Goal: Task Accomplishment & Management: Use online tool/utility

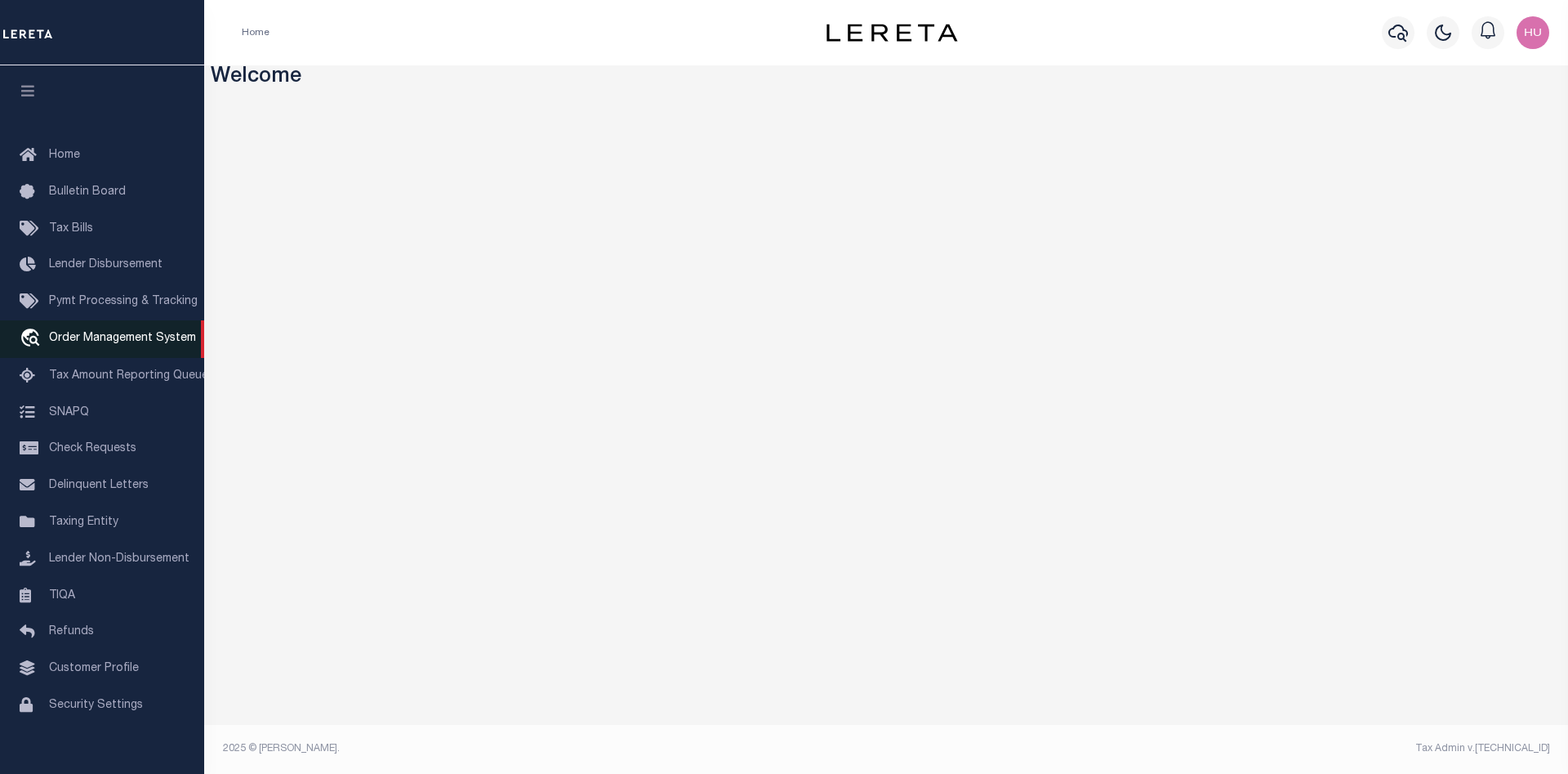
click at [86, 339] on span "Order Management System" at bounding box center [123, 339] width 147 height 12
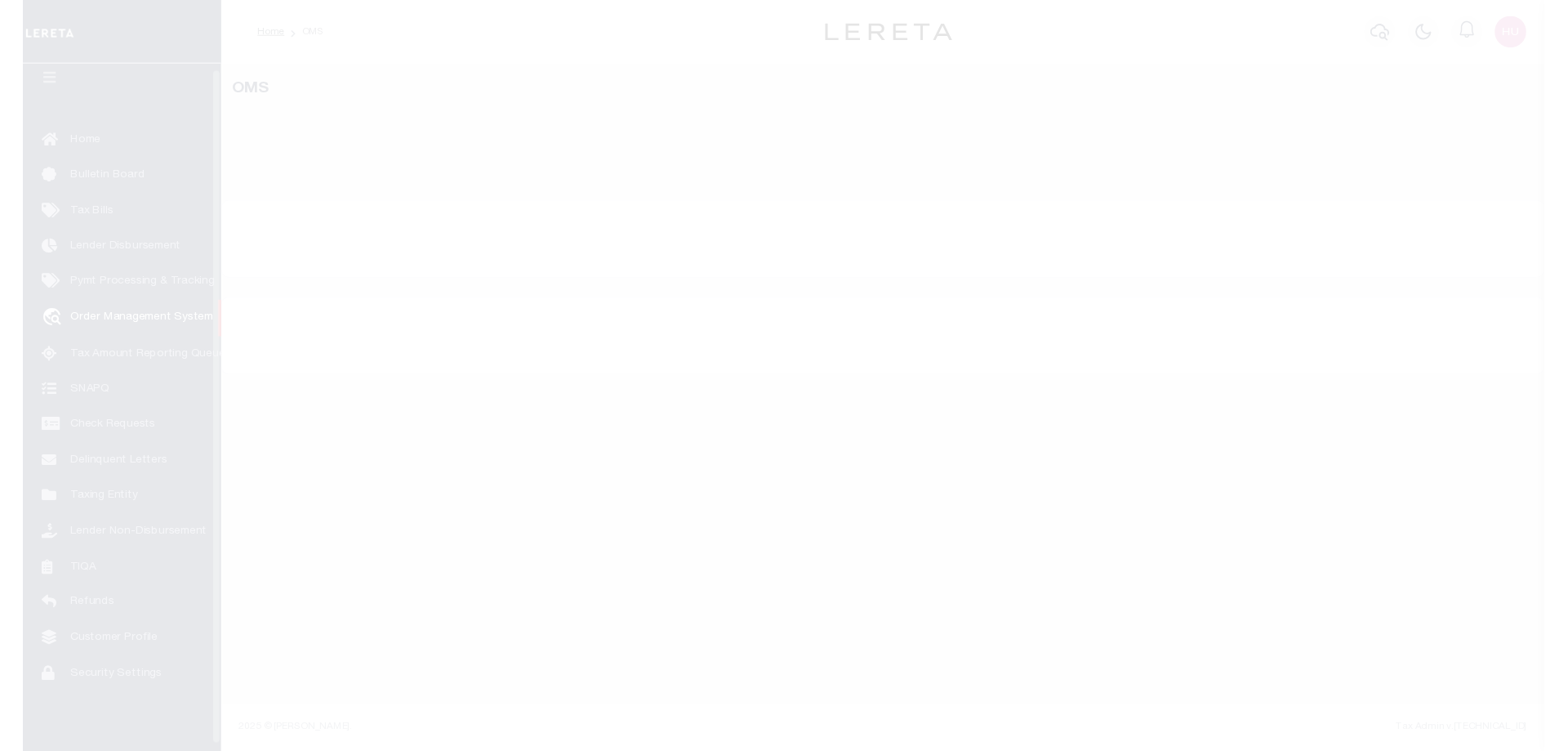
scroll to position [30, 0]
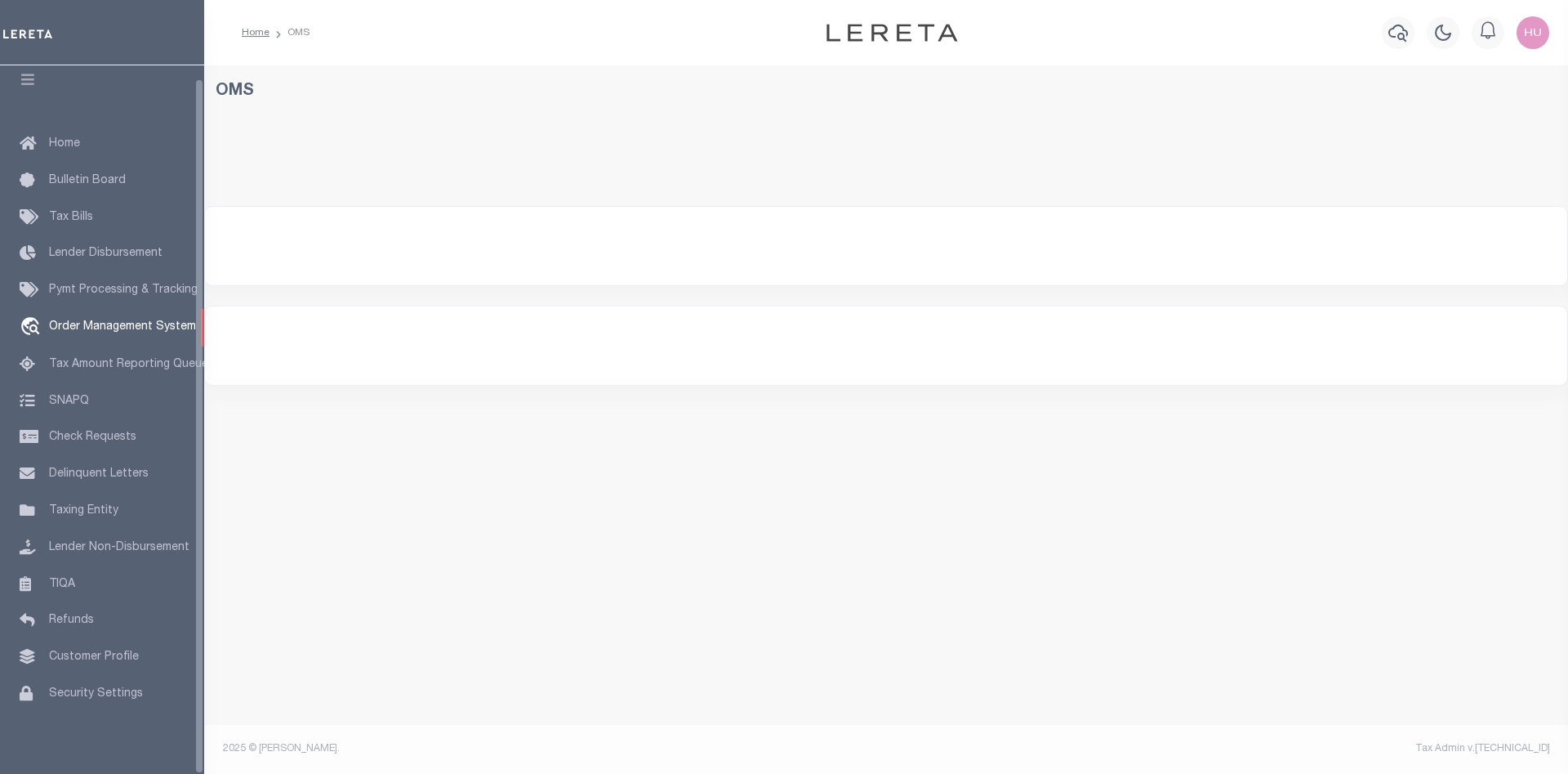
select select "200"
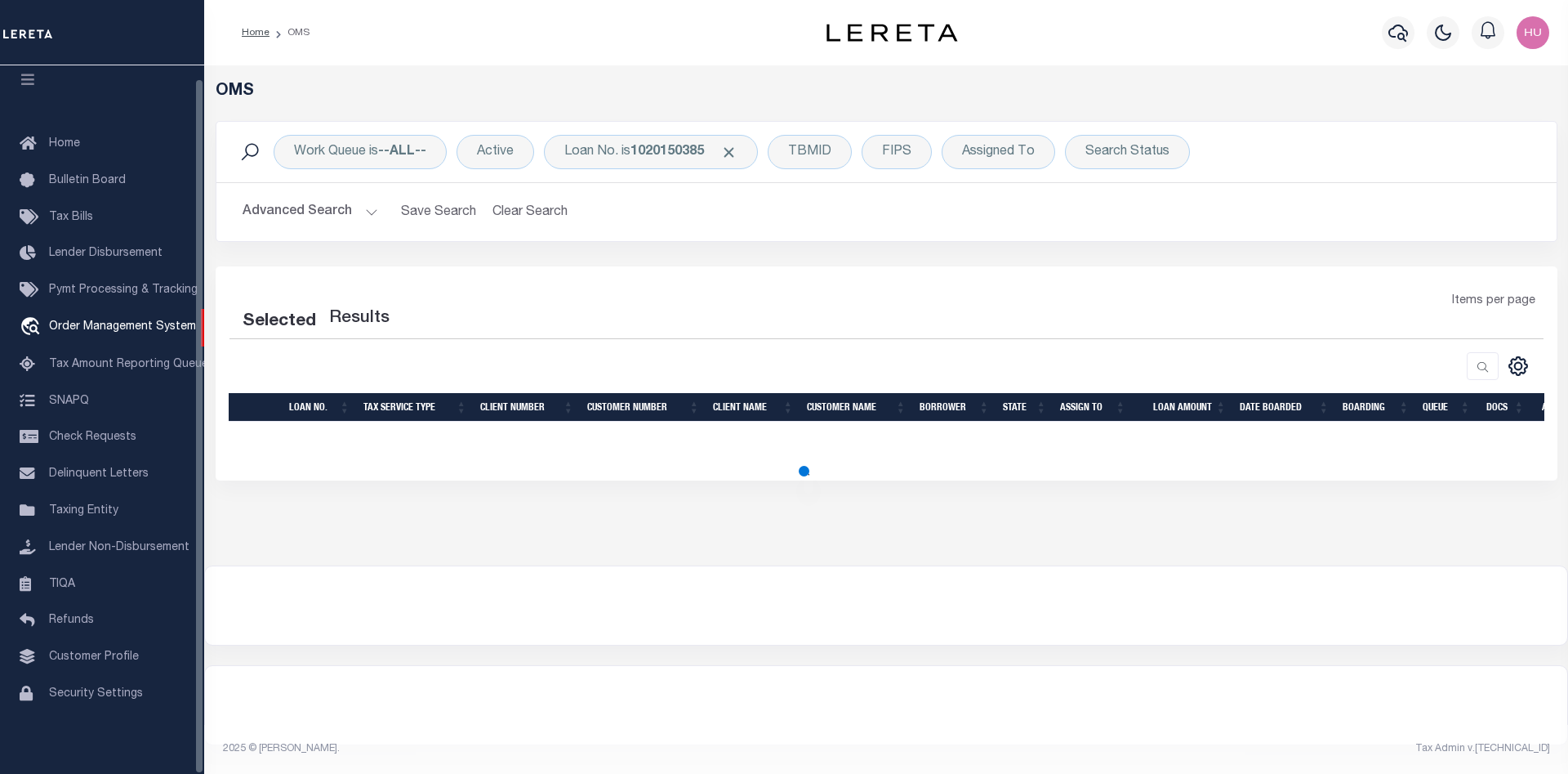
select select "200"
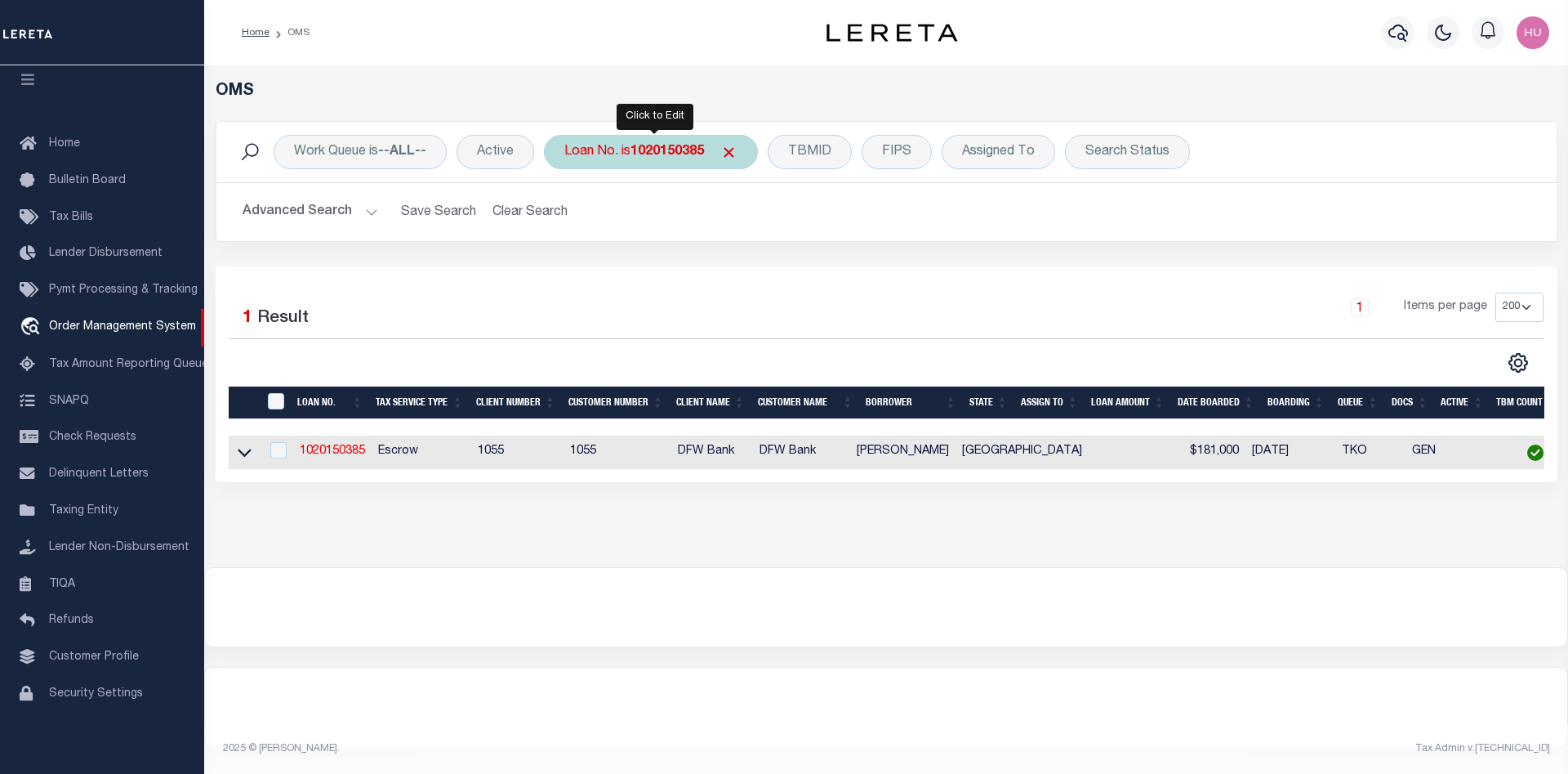
click at [634, 162] on div "Loan No. is 1020150385" at bounding box center [651, 152] width 214 height 35
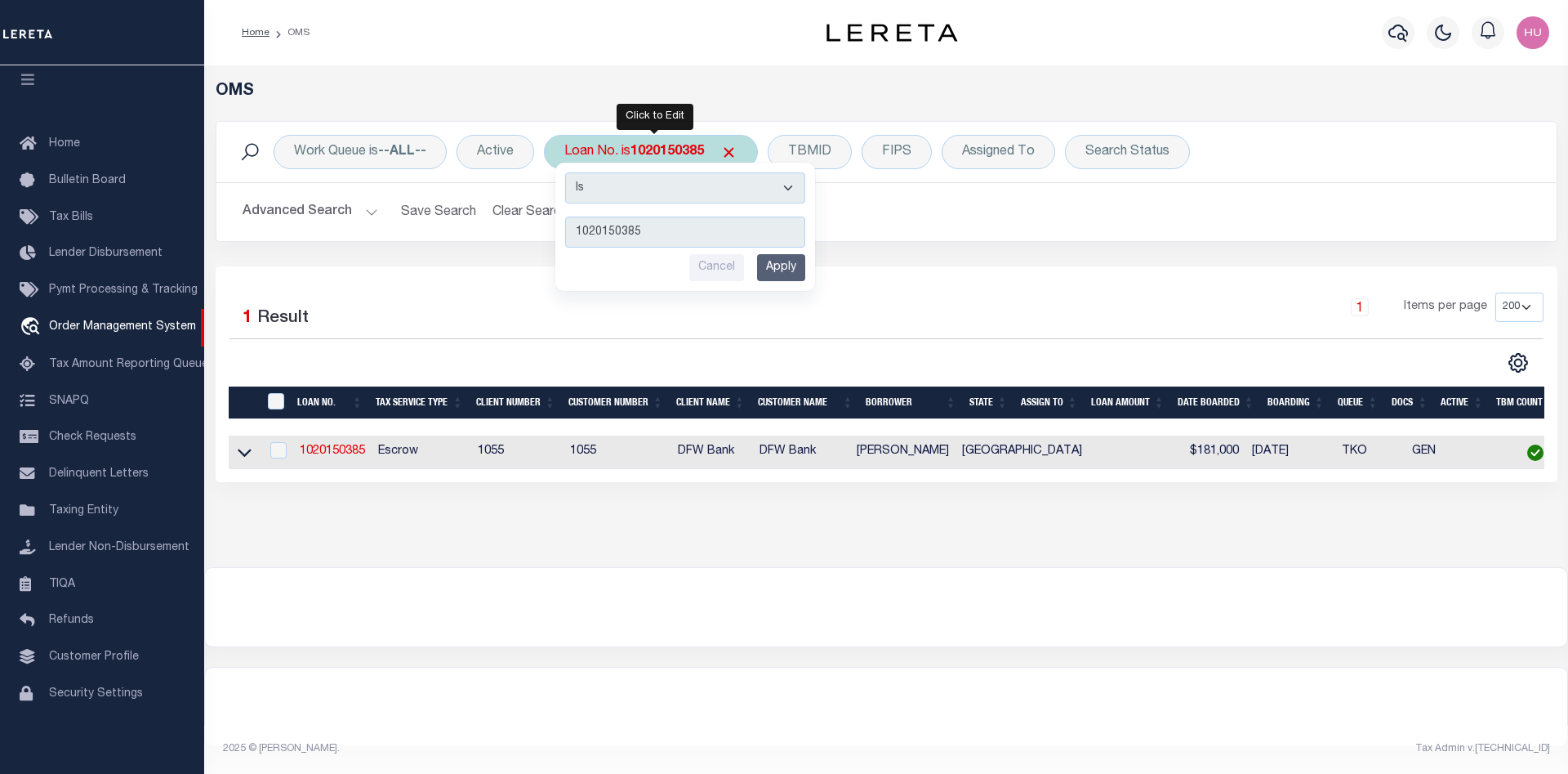
type input "4001122"
click at [779, 258] on input "Apply" at bounding box center [781, 268] width 48 height 27
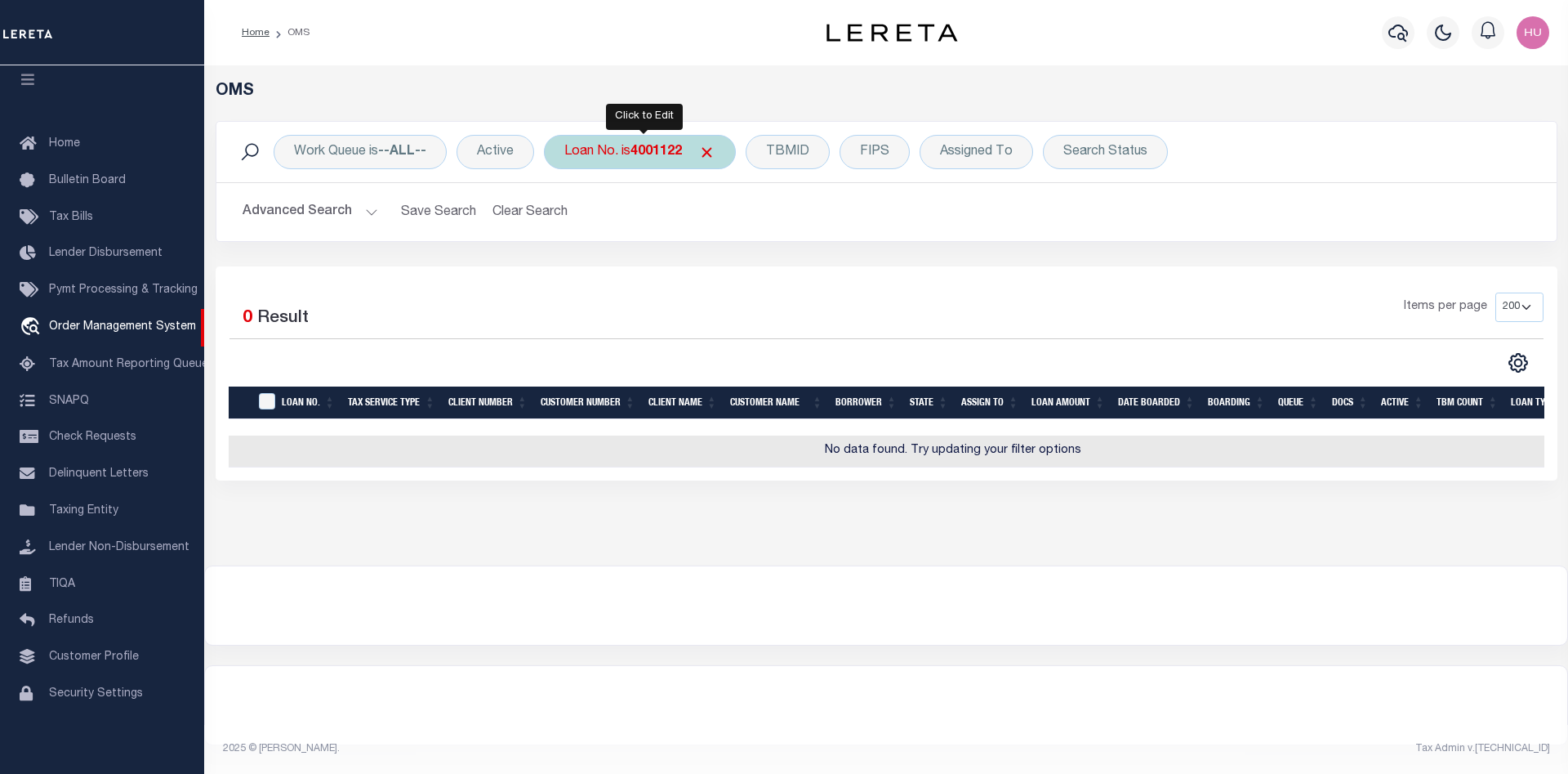
click at [664, 148] on b "4001122" at bounding box center [656, 152] width 52 height 13
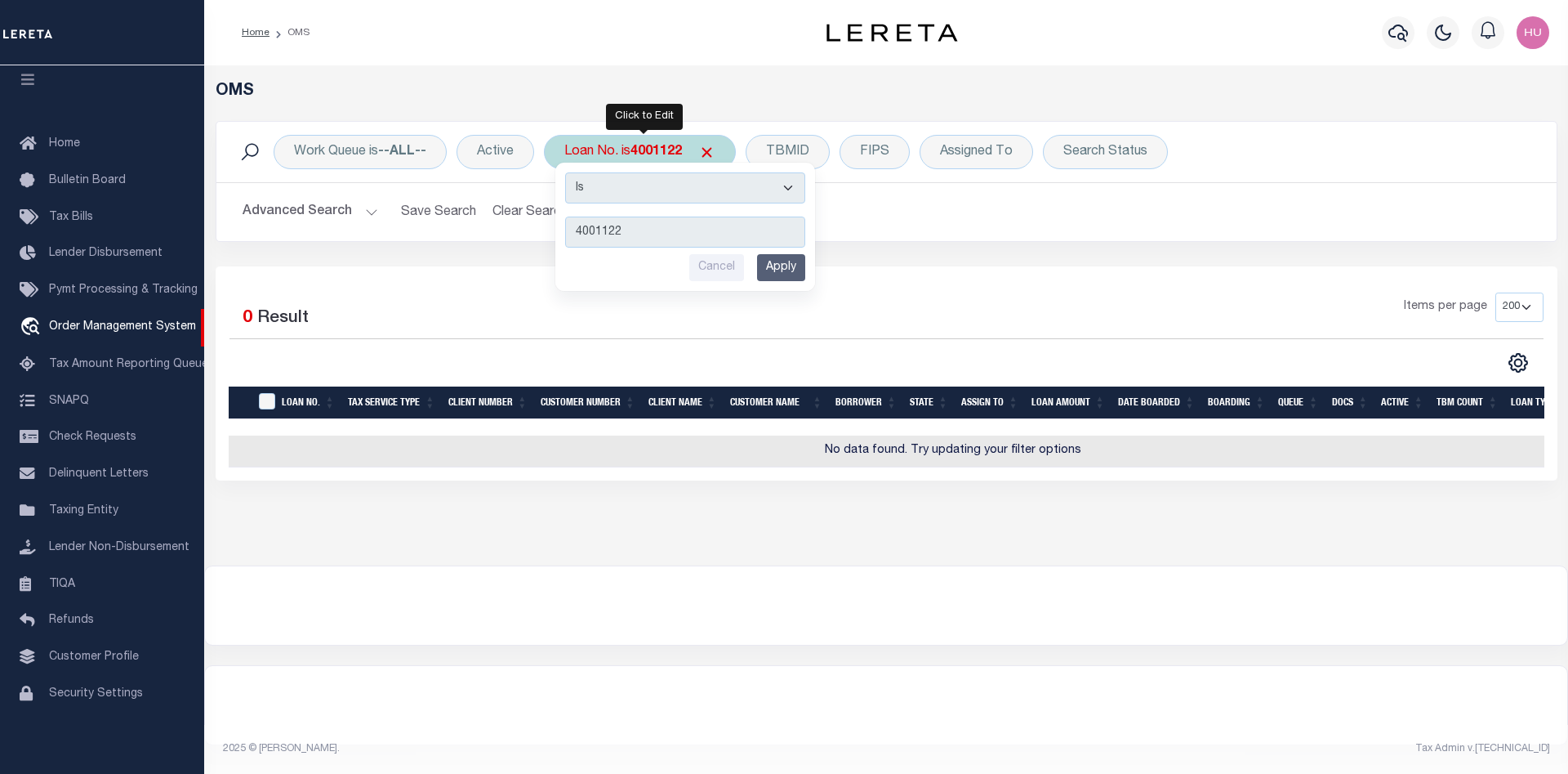
click at [637, 232] on input "4001122" at bounding box center [686, 232] width 240 height 31
type input "40011222"
click at [779, 267] on input "Apply" at bounding box center [781, 268] width 48 height 27
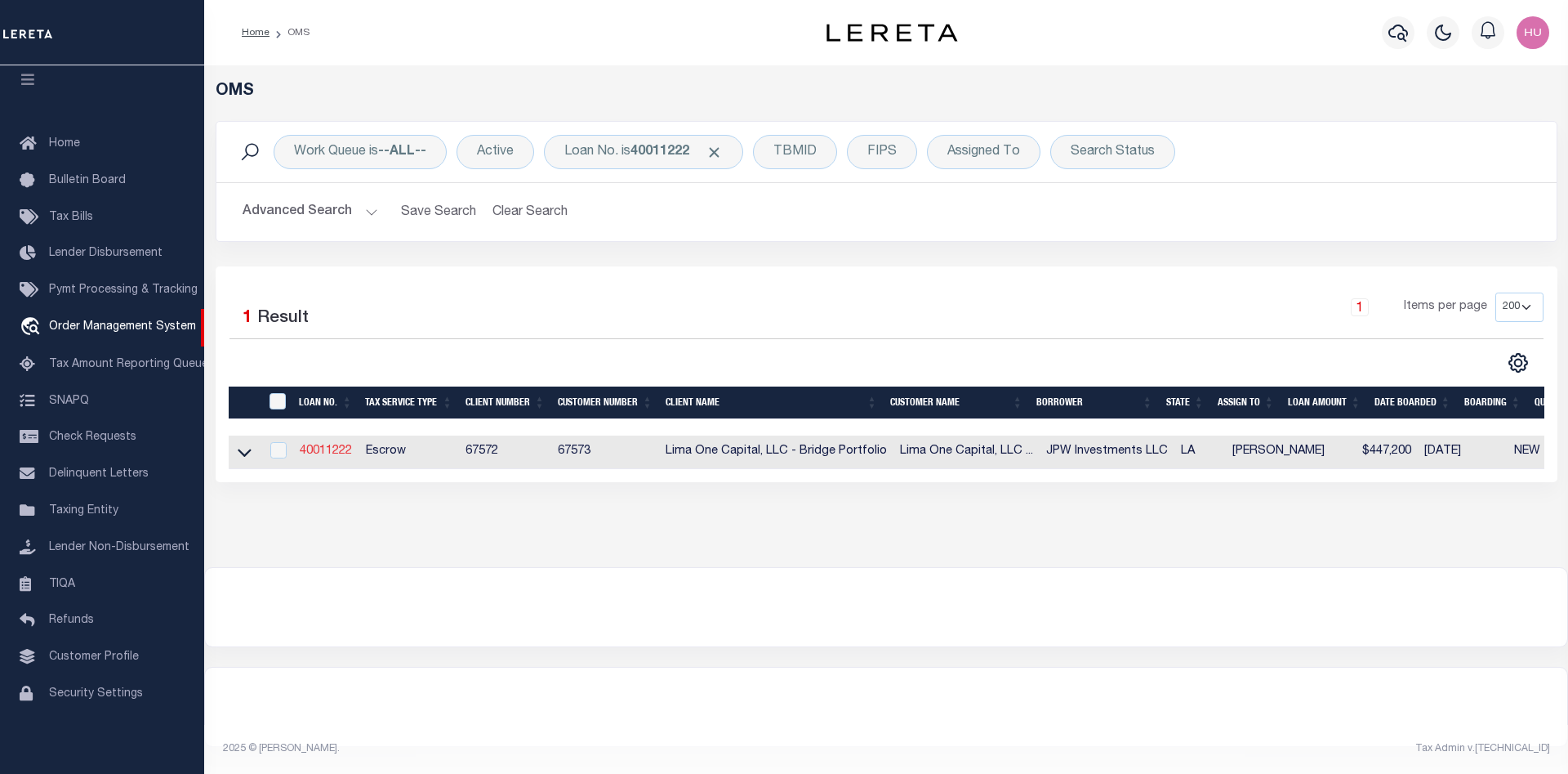
click at [337, 454] on link "40011222" at bounding box center [326, 451] width 52 height 12
type input "40011222"
type input "JPW Investments LLC"
select select
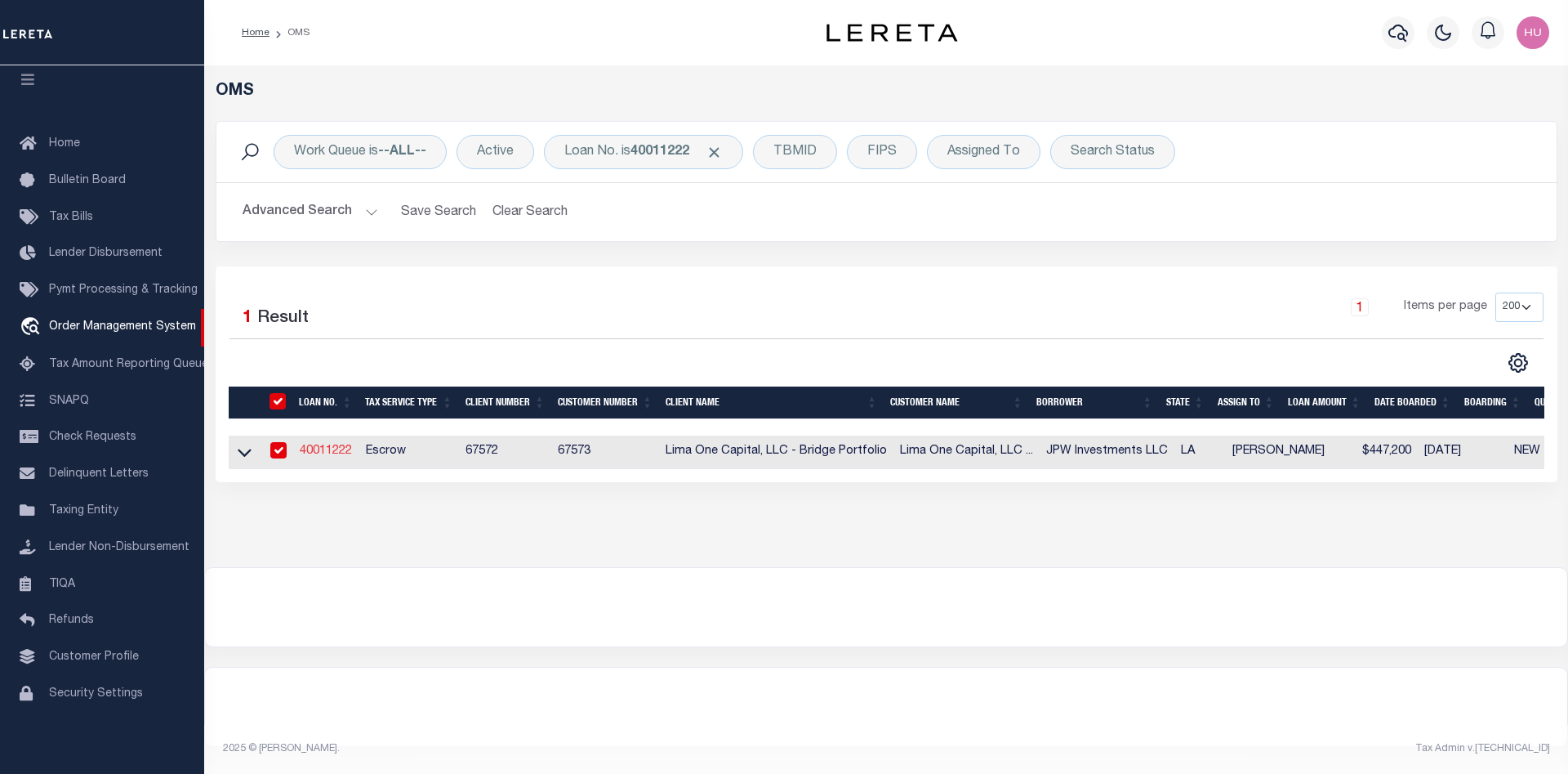
type input "1328 Shipyard Drive"
type input "Slidell LA 70461"
select select
select select "Escrow"
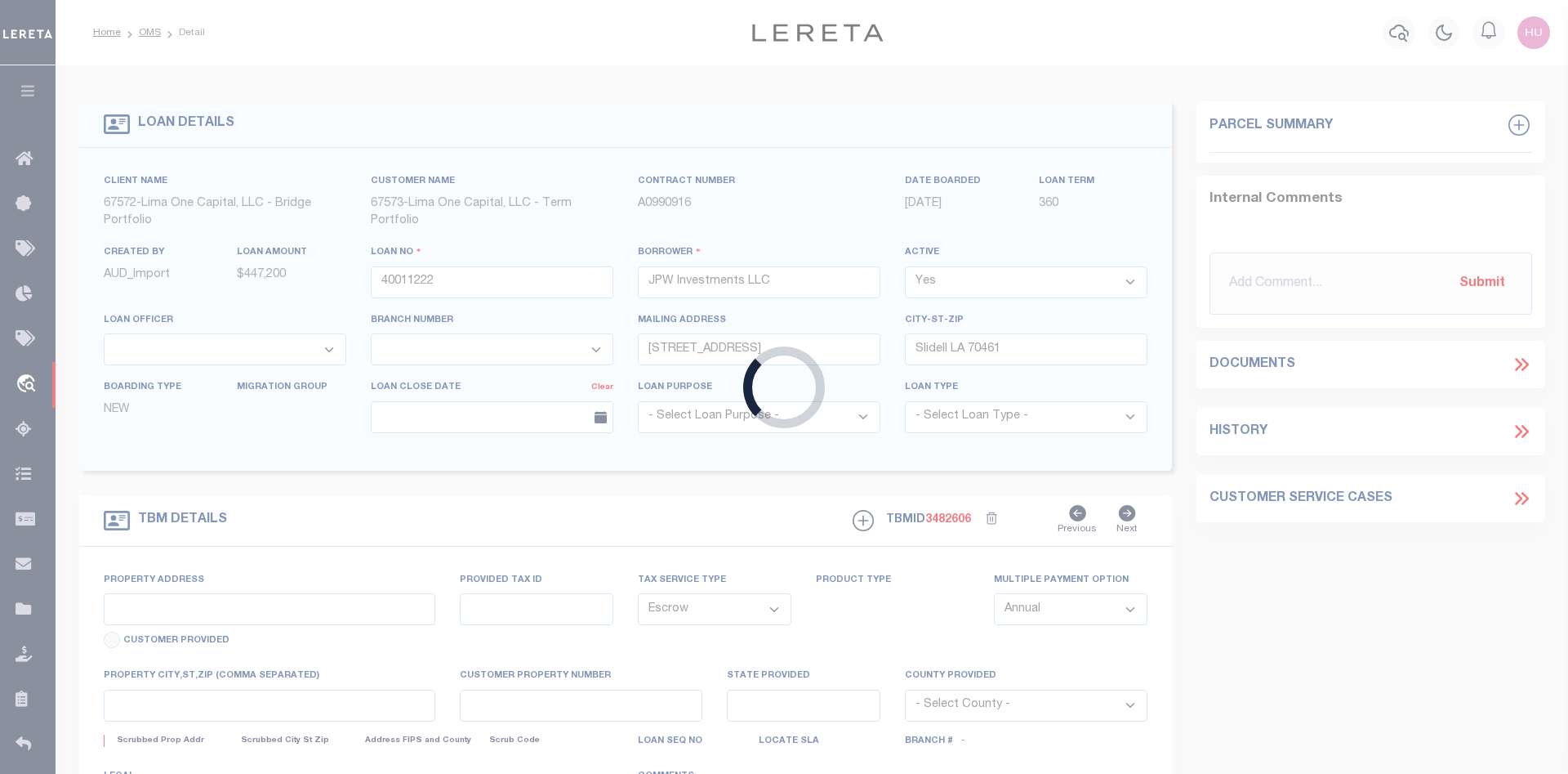
type input "3321 - 3323 and 3327 Leonidas Street"
type input "716407811"
select select
type input "New Orleans LA 70118"
type input "40011222-1"
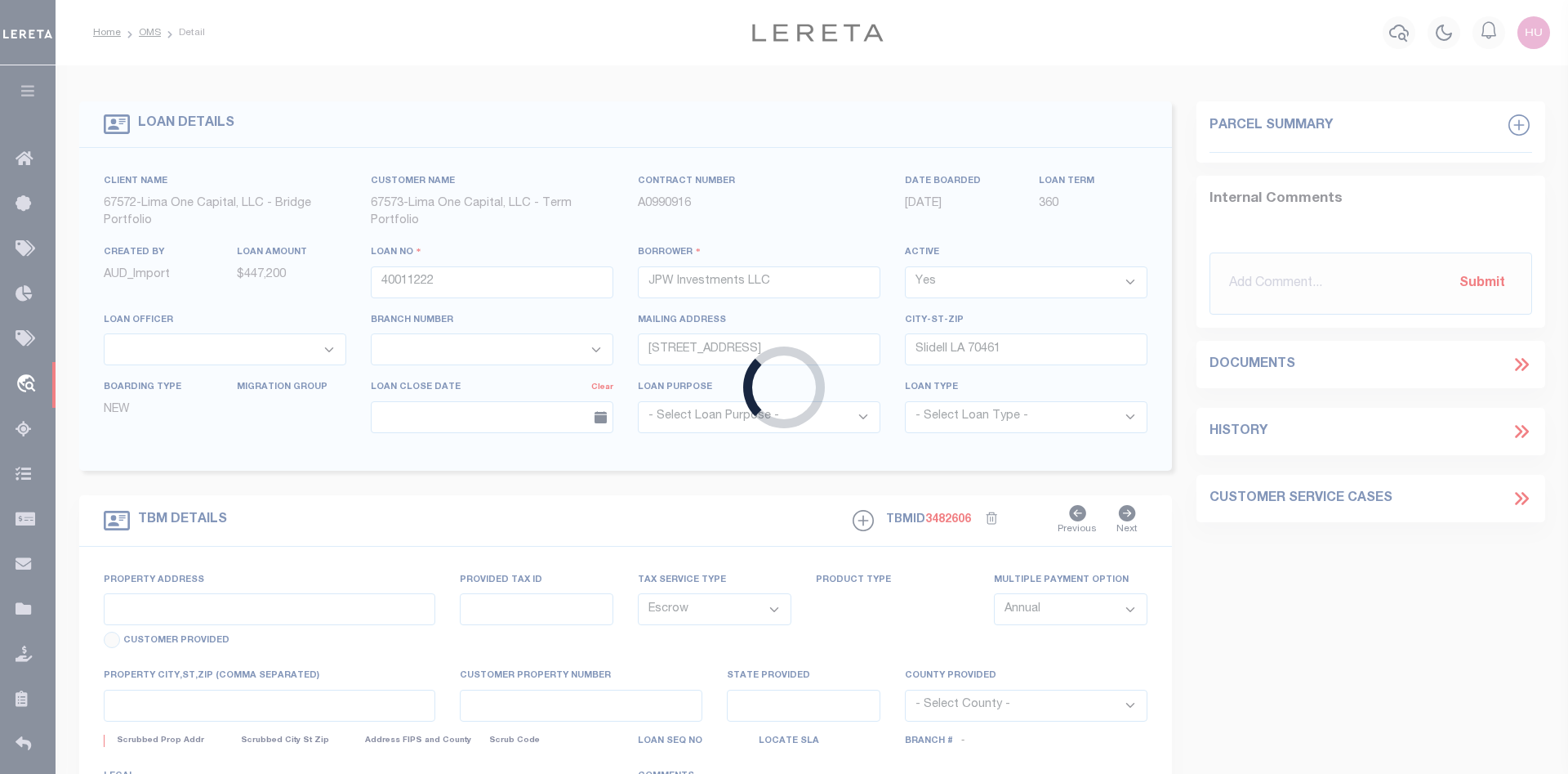
type input "LA"
select select
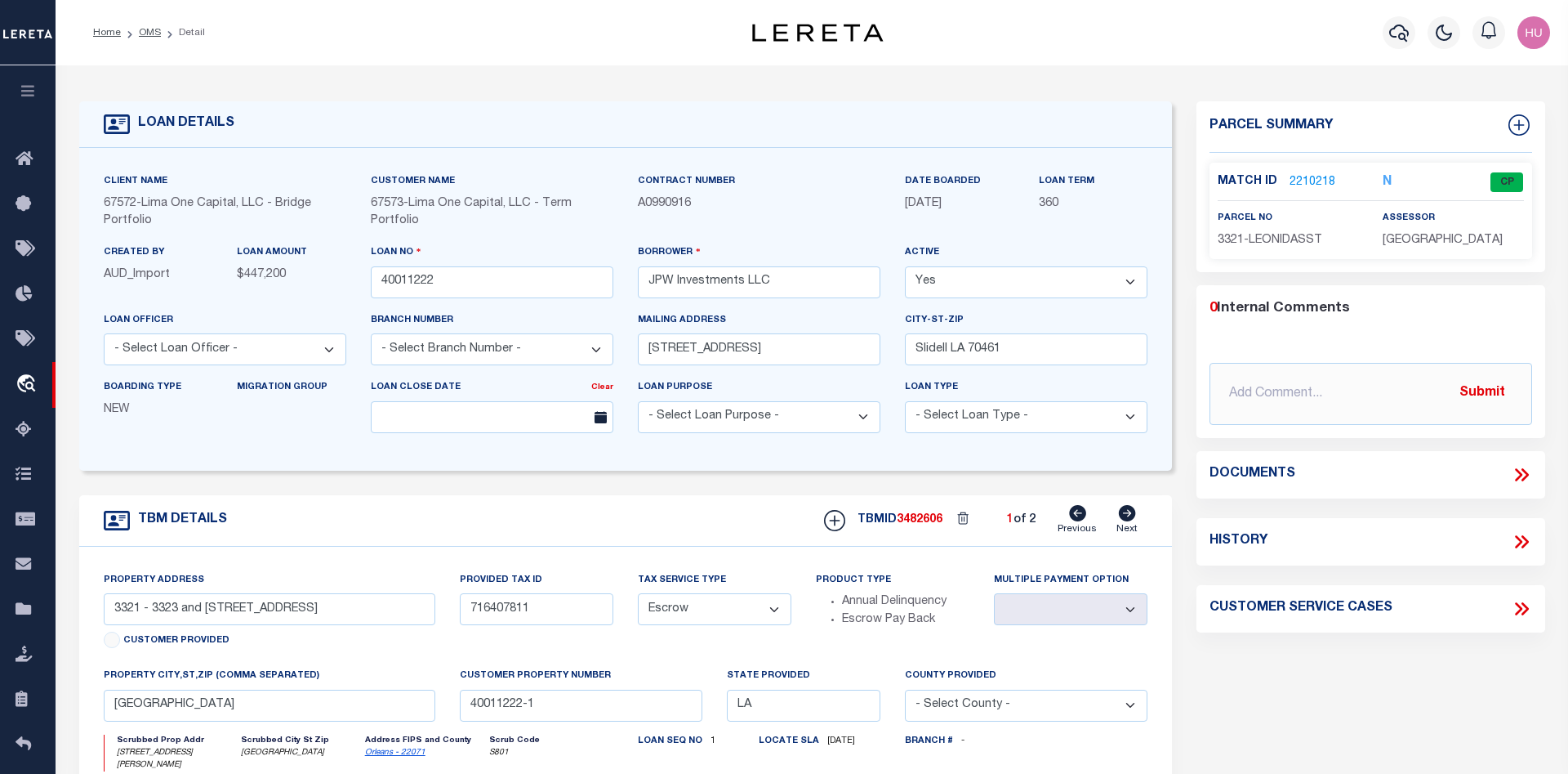
drag, startPoint x: 976, startPoint y: 202, endPoint x: 870, endPoint y: 202, distance: 106.0
click at [870, 202] on div "Client Name 67572 - Lima One Capital, LLC - Bridge Portfolio Customer Name 6757…" at bounding box center [626, 309] width 1069 height 274
click at [1295, 180] on link "2210218" at bounding box center [1312, 182] width 46 height 17
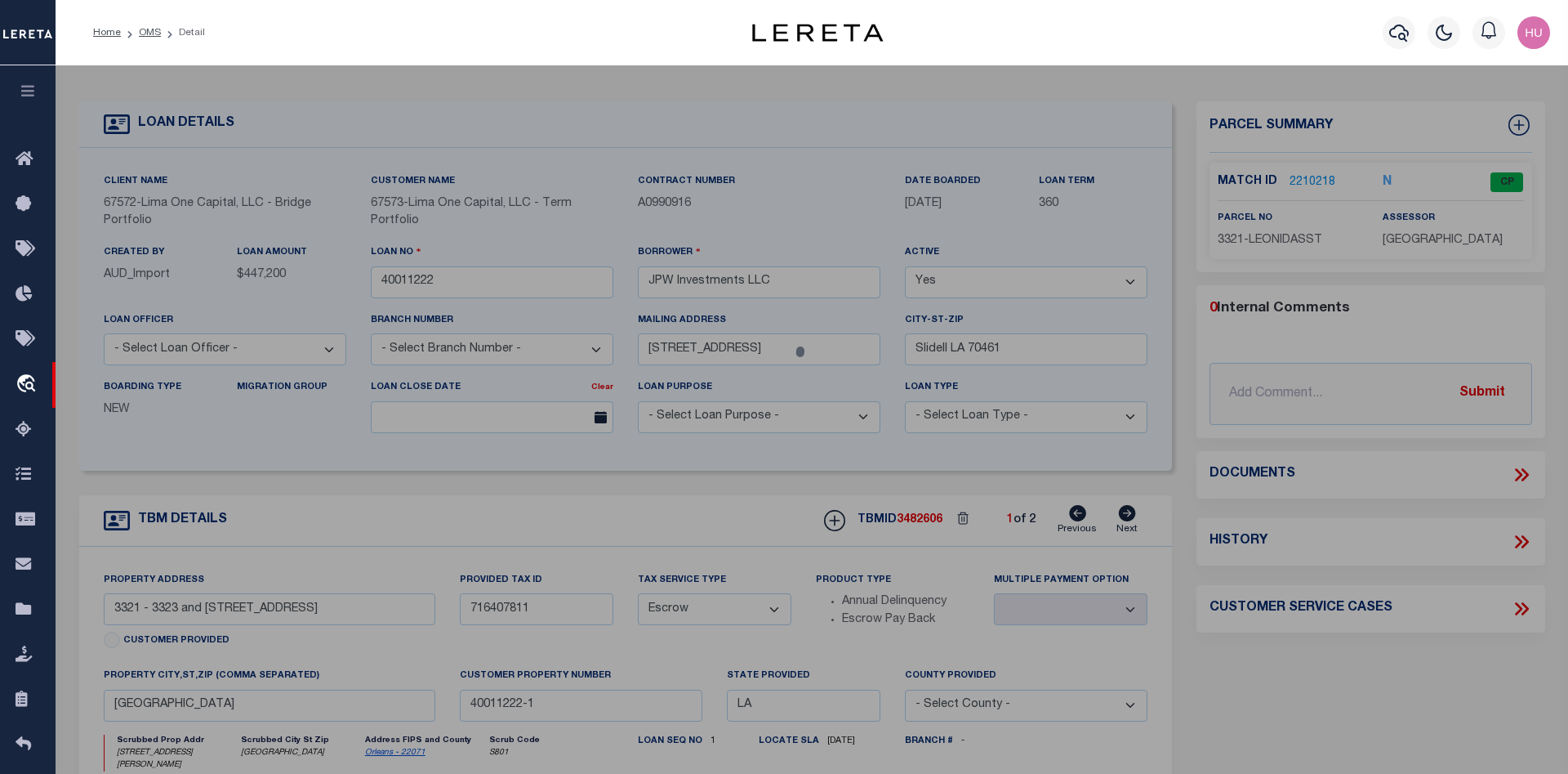
checkbox input "false"
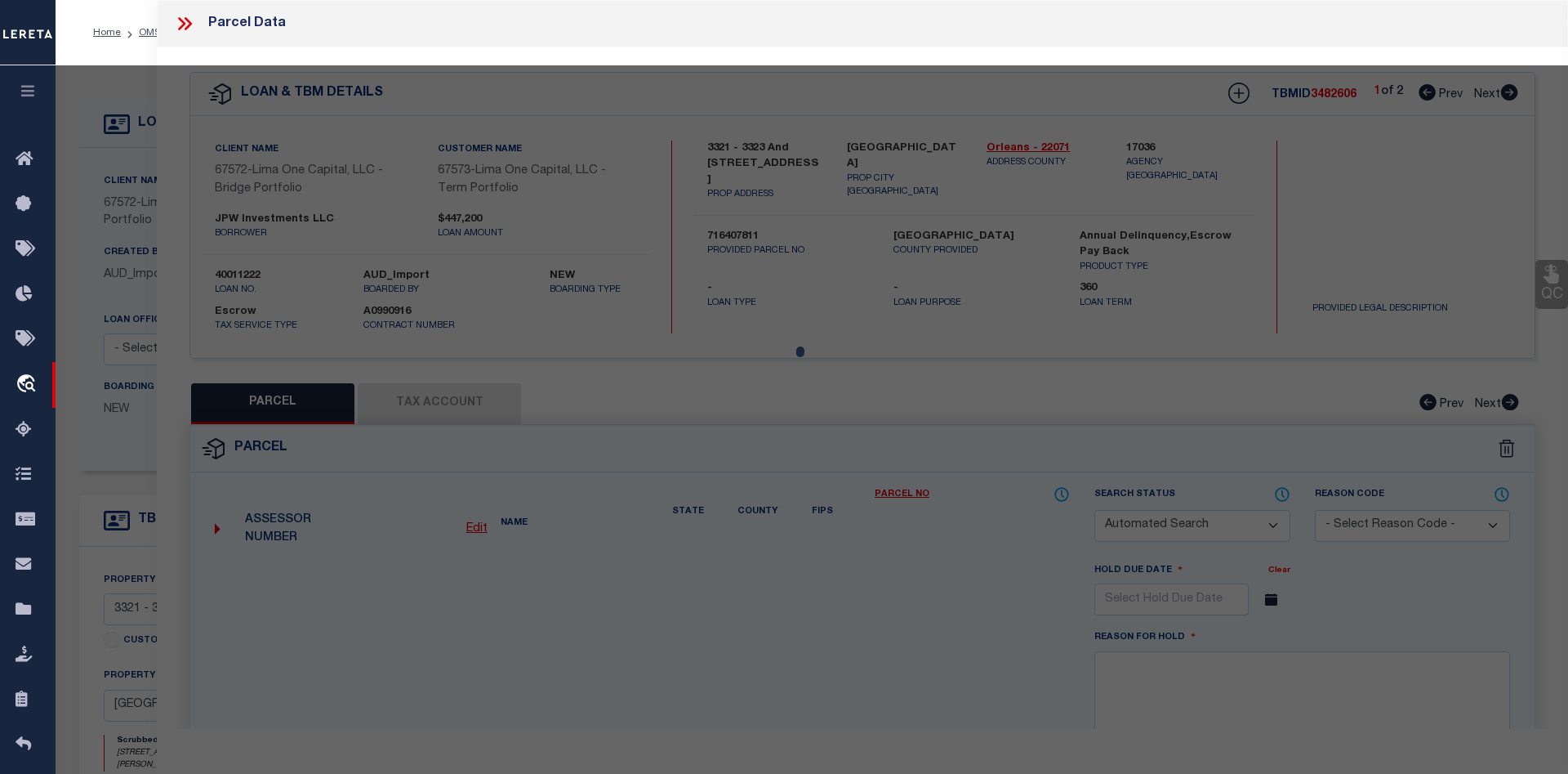
select select "CP"
type input "BASIN ST PROPERITES LLC"
select select "AGW"
select select
type input "3321 LEONIDAS ST"
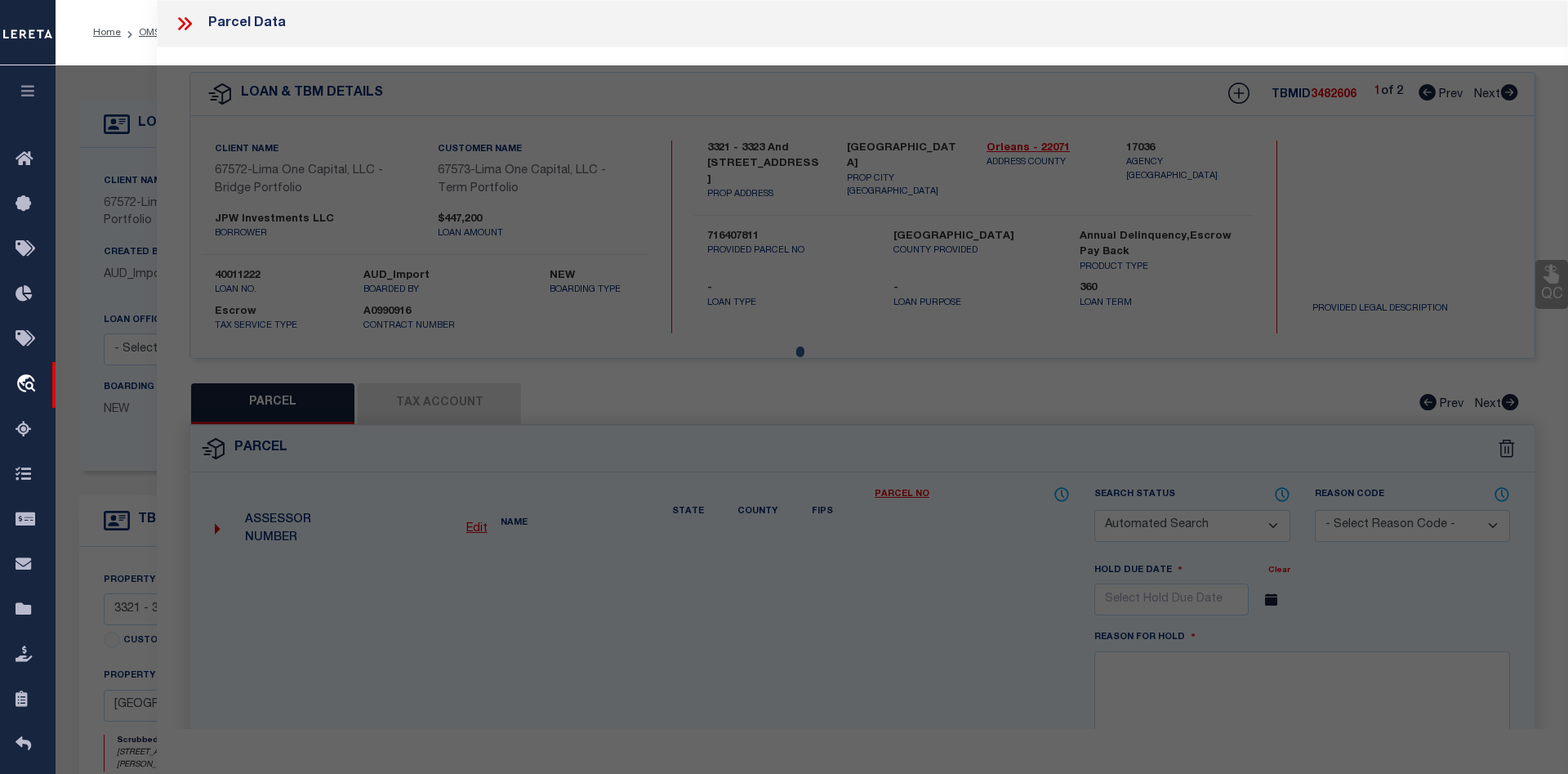
type input "NEW ORLEANS LA 70118"
type textarea "1. SQ 509 LOT W12 2. 35.5/87.7X151.11/142.8 3. 3321-23 LEONIDAS ST"
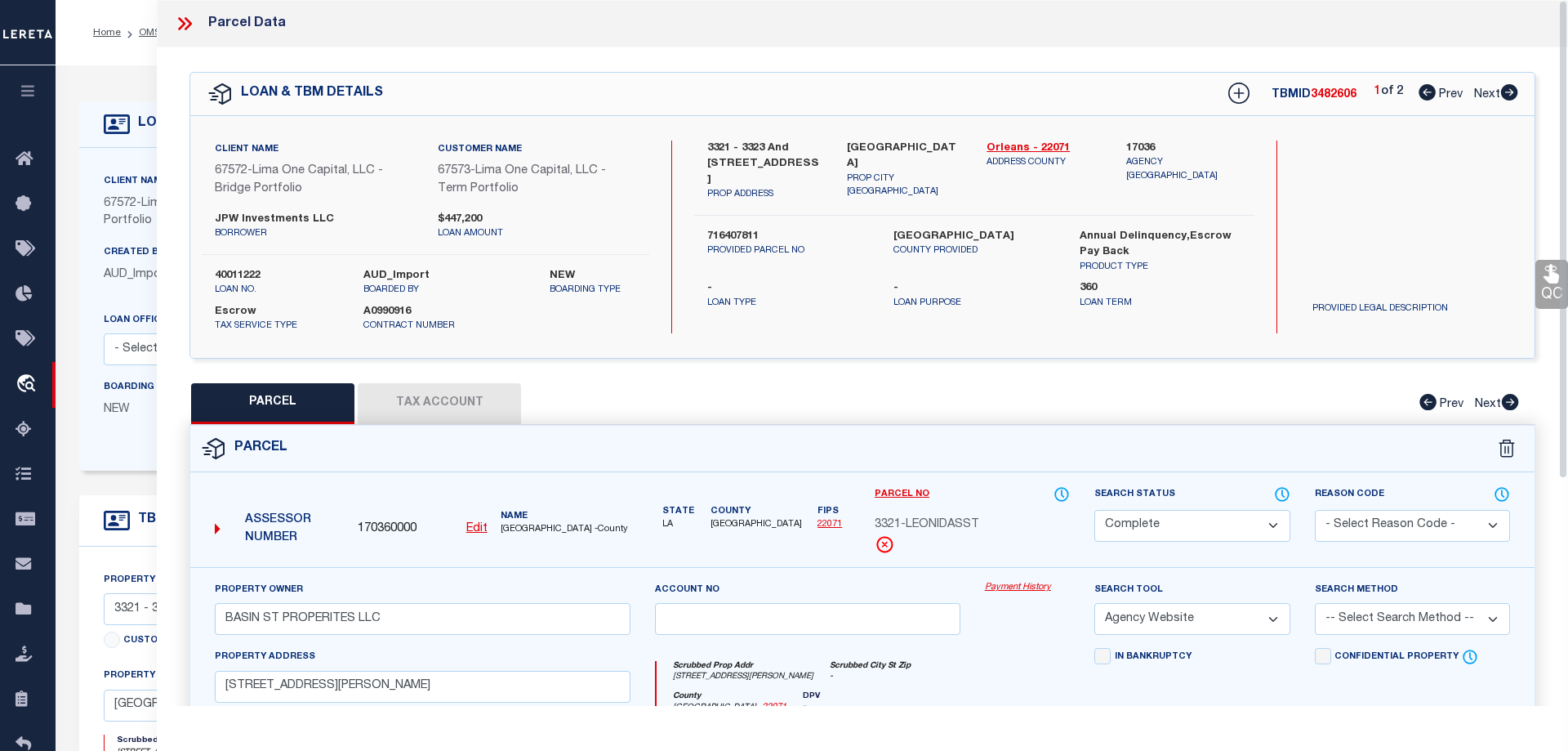
click at [704, 376] on div "QC QC QC" at bounding box center [862, 550] width 1411 height 1007
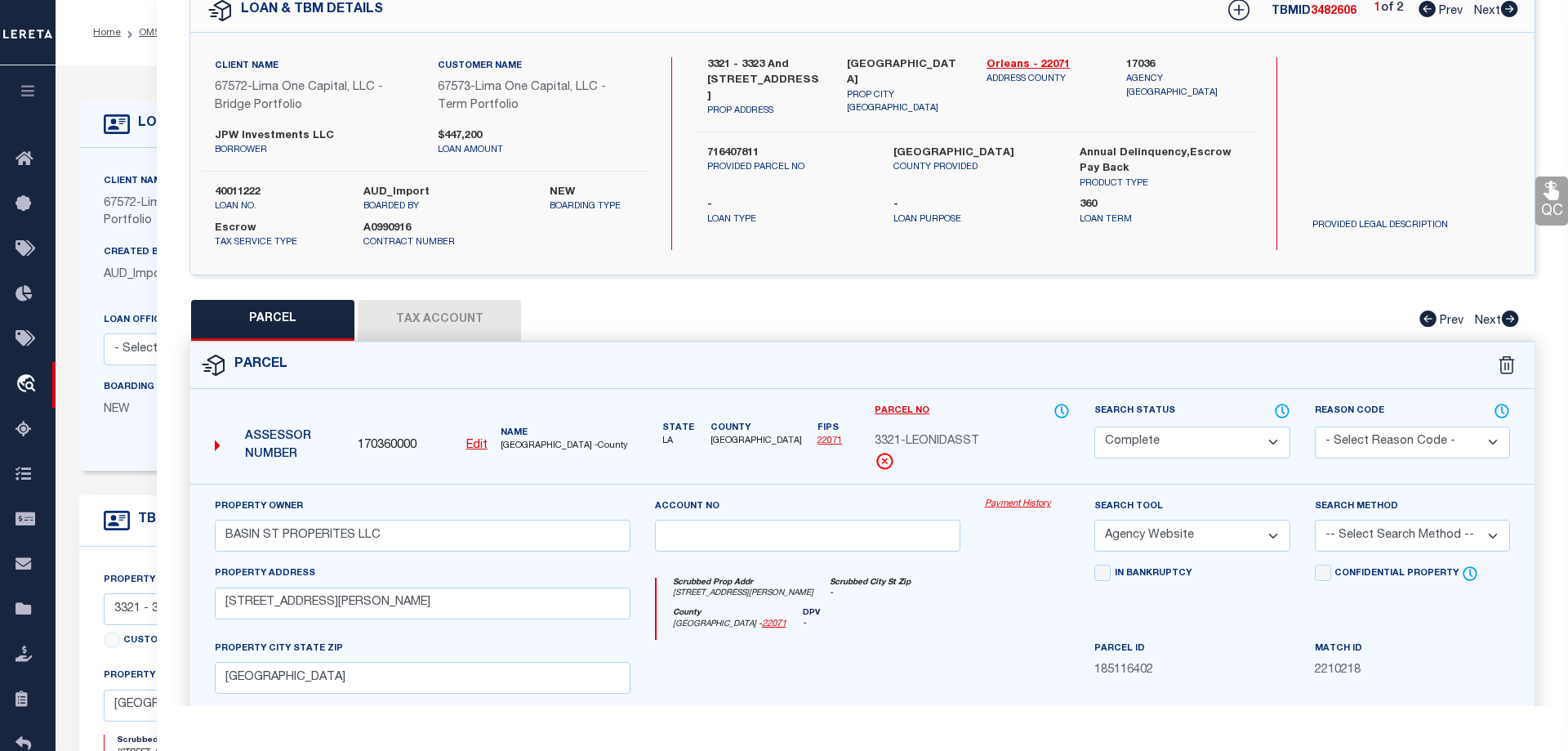
click at [1002, 506] on link "Payment History" at bounding box center [1027, 505] width 86 height 14
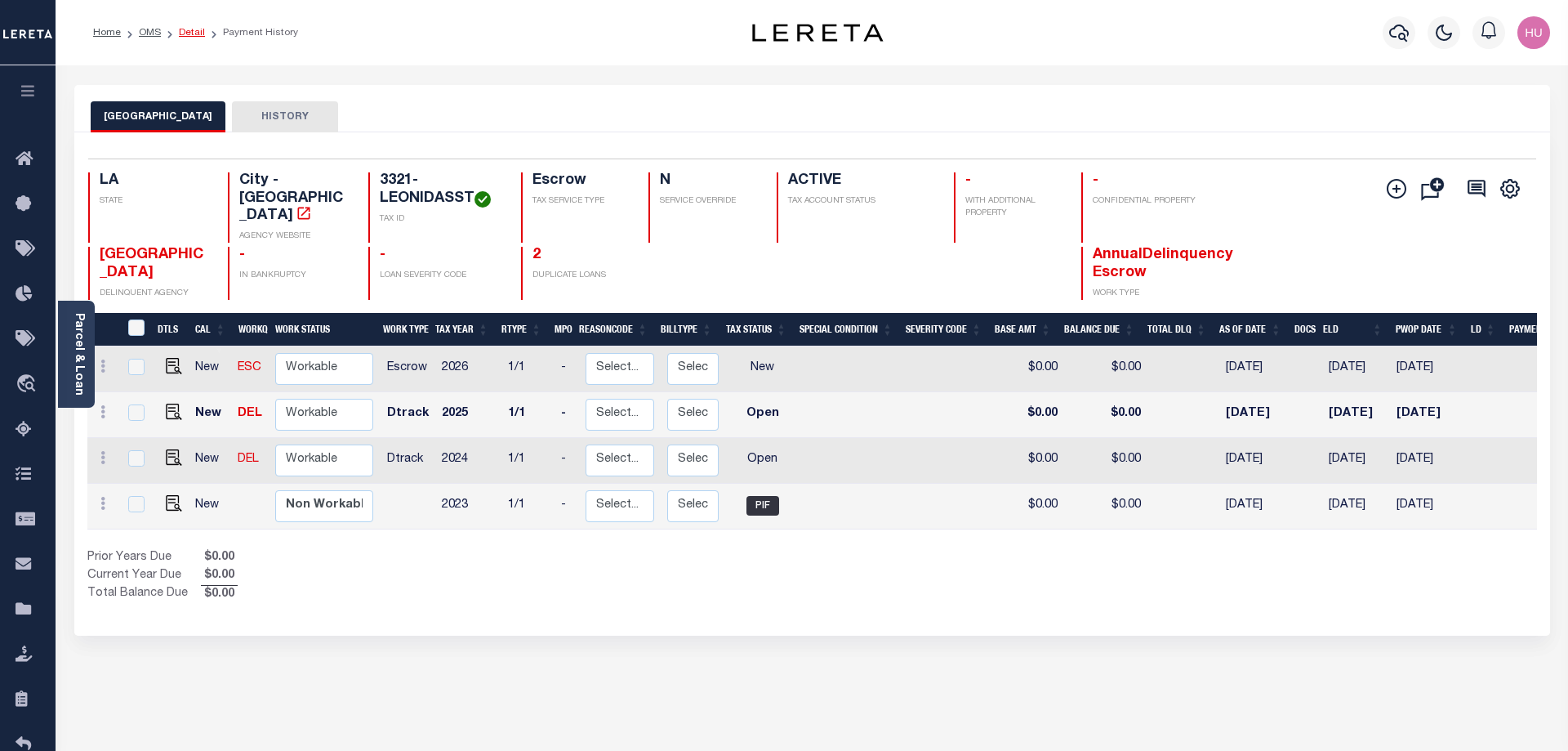
click at [189, 33] on link "Detail" at bounding box center [191, 33] width 26 height 10
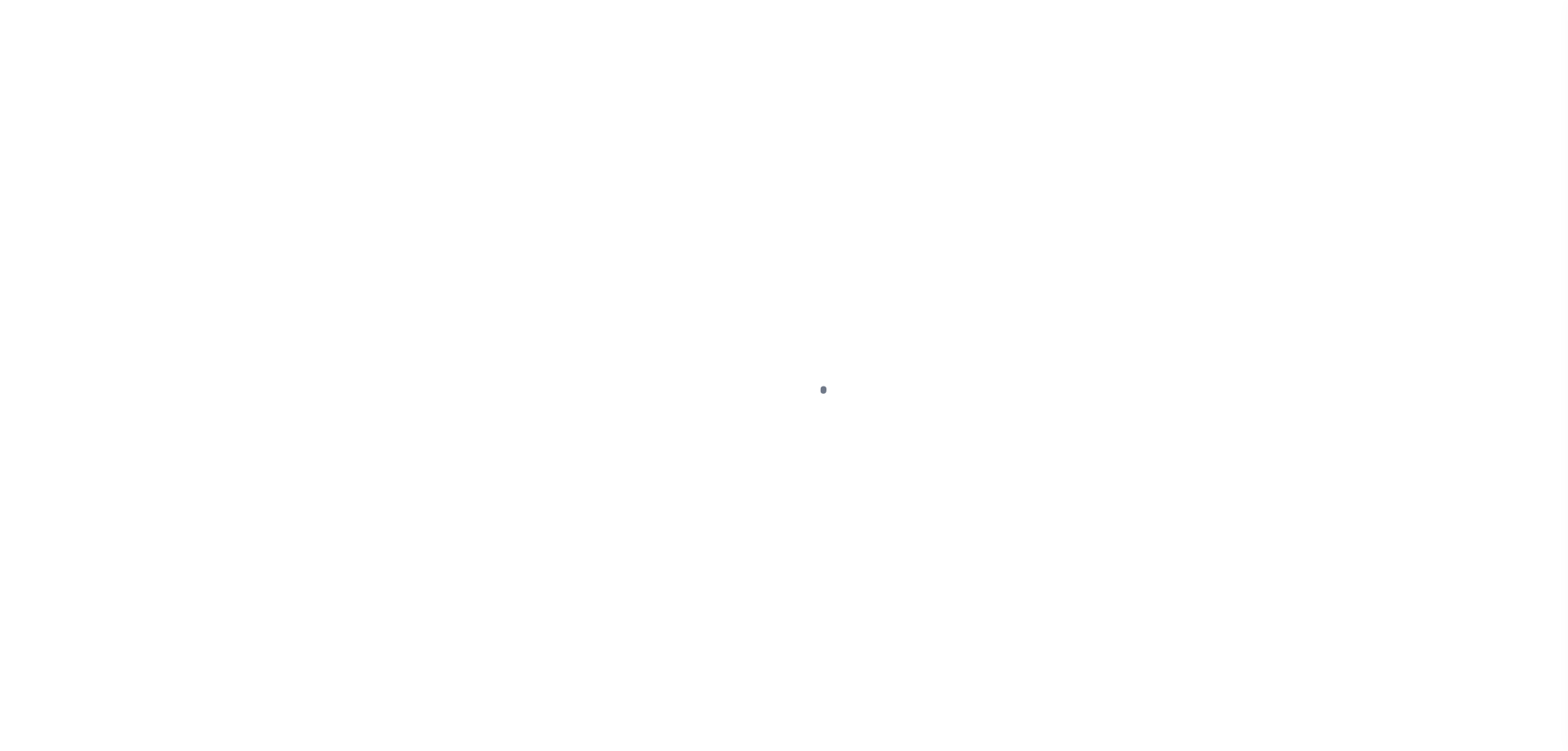
select select "Escrow"
type input "3321 - 3323 and [STREET_ADDRESS]"
type input "716407811"
select select
type input "New Orleans LA 70118"
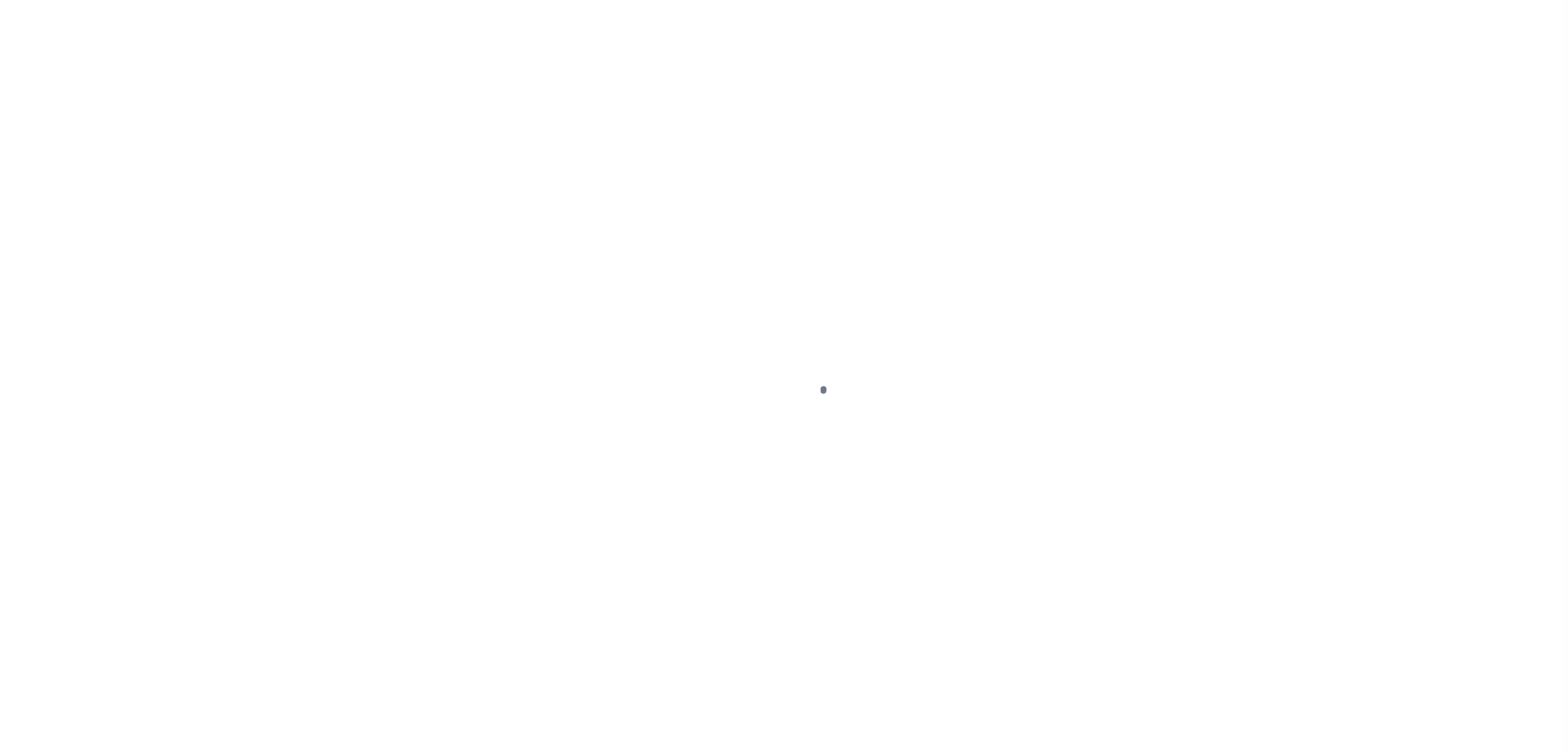
type input "40011222-1"
type input "LA"
select select
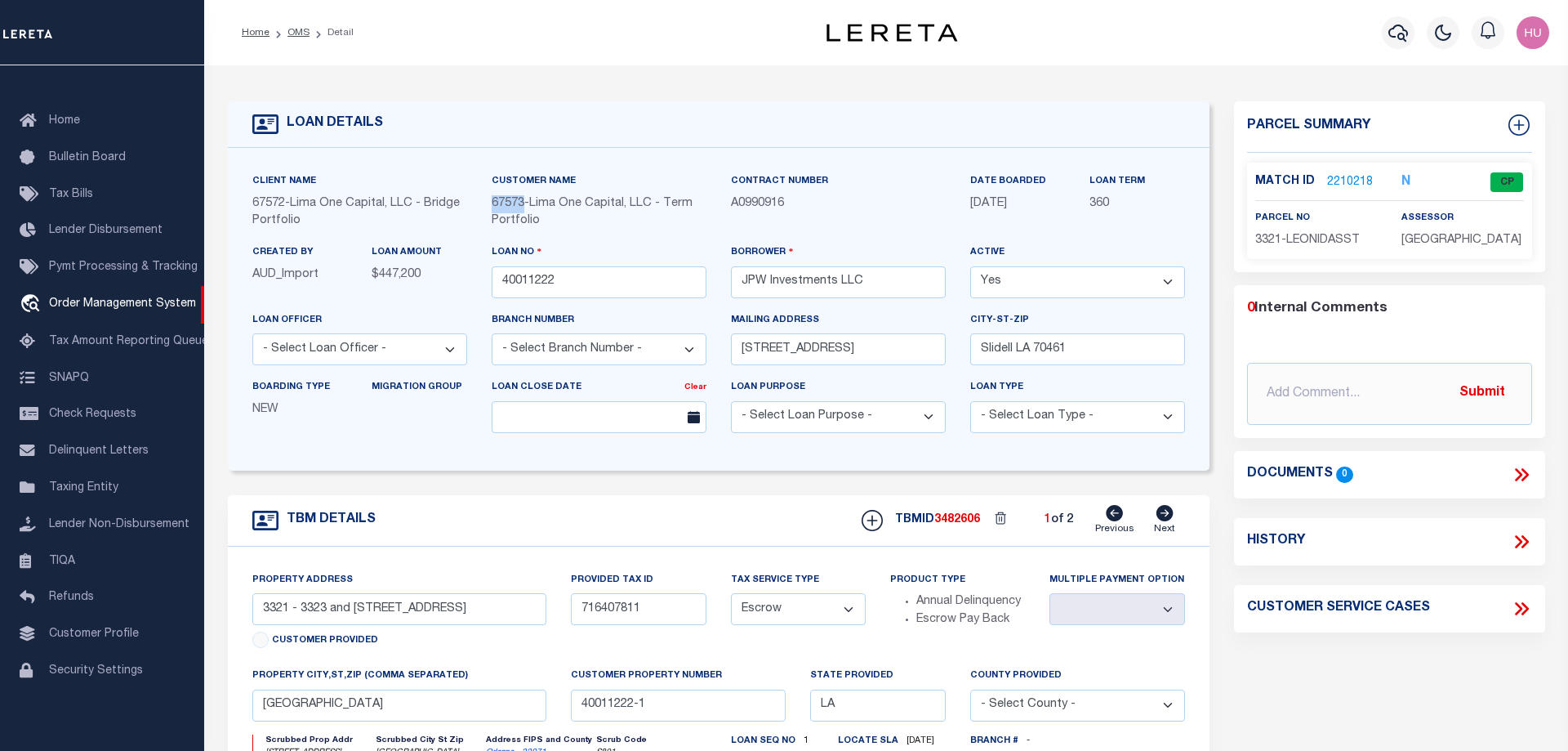
drag, startPoint x: 523, startPoint y: 203, endPoint x: 489, endPoint y: 202, distance: 34.0
click at [489, 202] on div "Customer Name 67573 - Lima One Capital, LLC - Term Portfolio" at bounding box center [599, 208] width 240 height 71
copy span "67573"
drag, startPoint x: 593, startPoint y: 281, endPoint x: 463, endPoint y: 285, distance: 130.1
click at [492, 285] on input "40011222" at bounding box center [599, 283] width 215 height 32
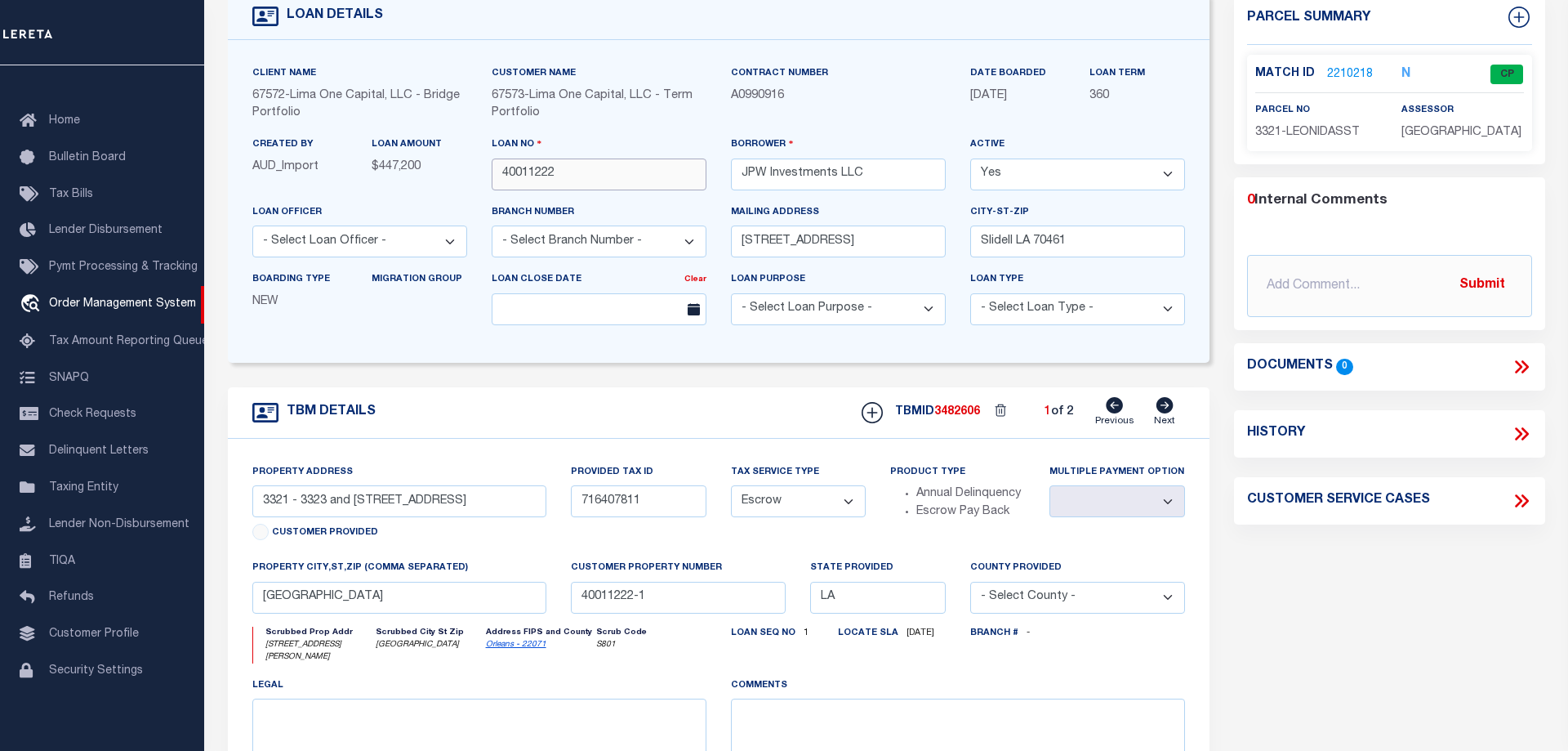
scroll to position [0, 0]
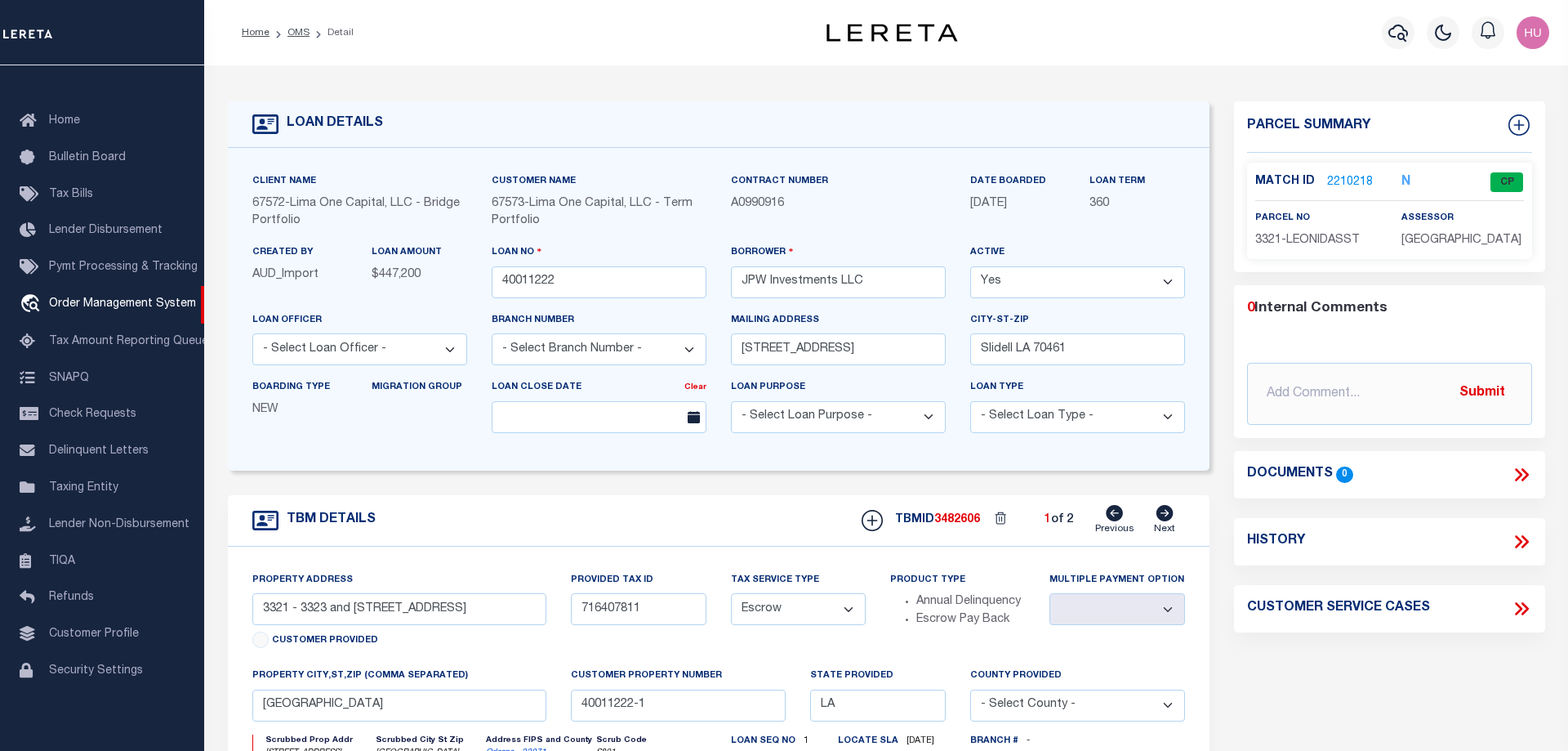
click at [1349, 178] on link "2210218" at bounding box center [1350, 182] width 46 height 17
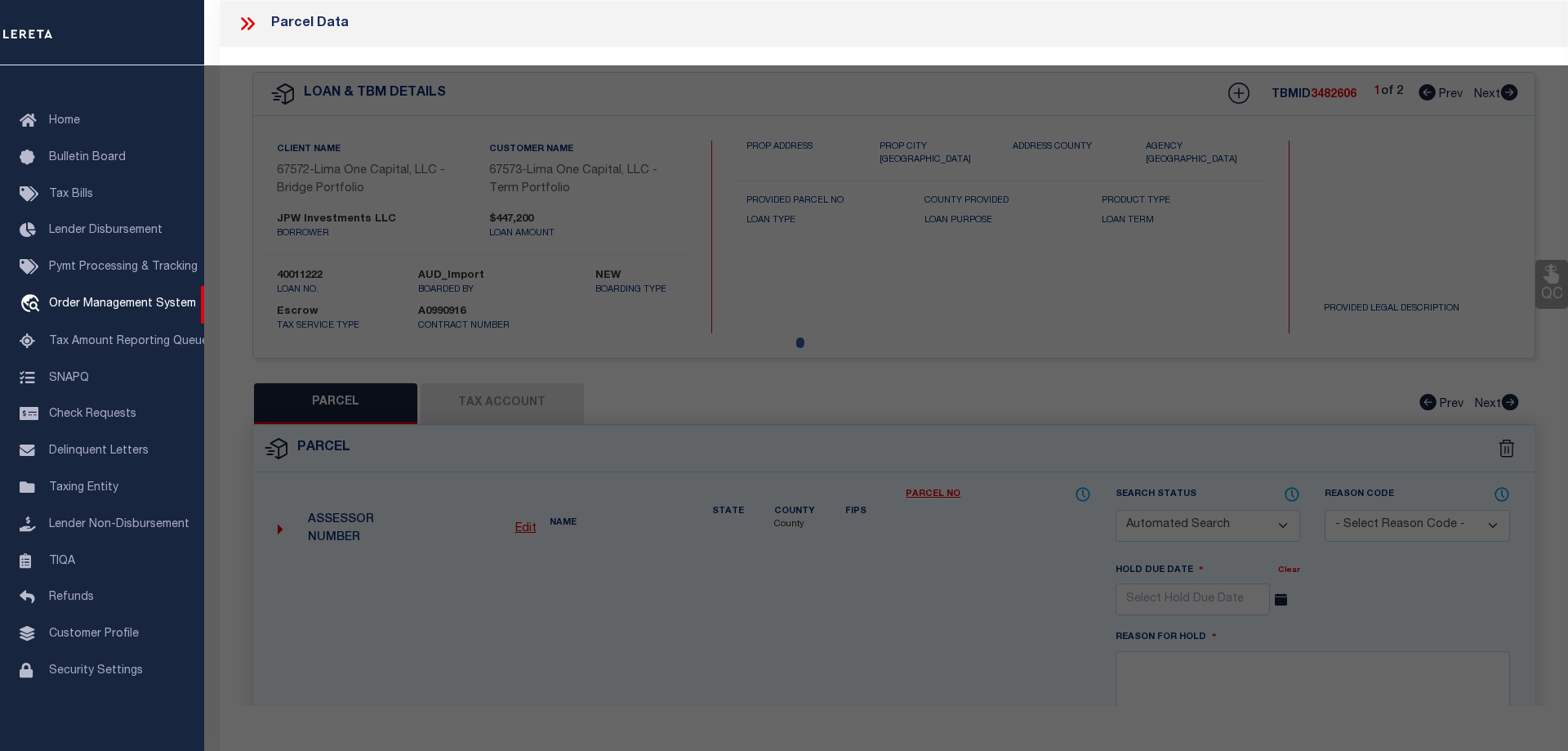
checkbox input "false"
select select "CP"
type input "BASIN ST PROPERITES LLC"
select select "AGW"
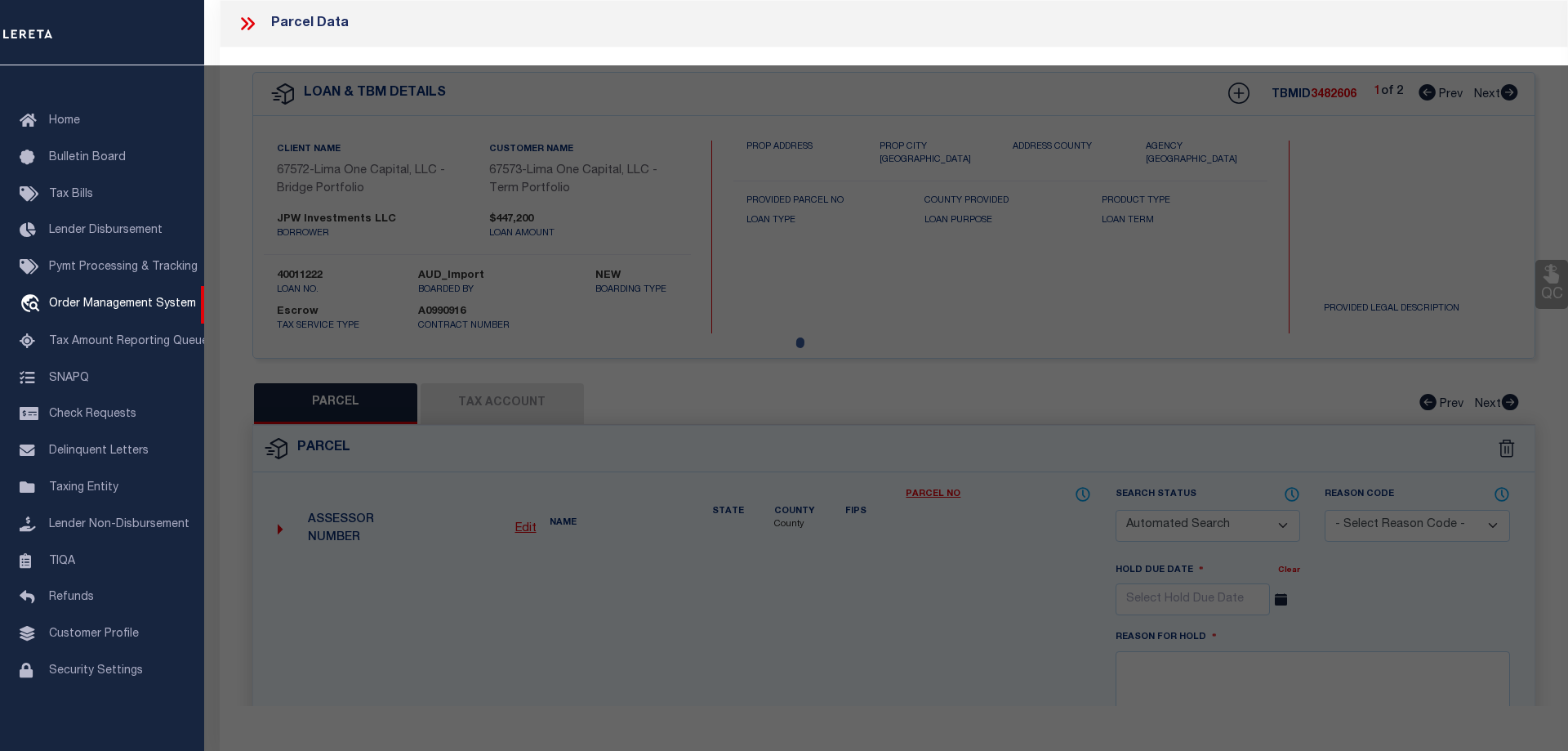
select select
type input "3321 LEONIDAS ST"
type input "NEW ORLEANS LA 70118"
type textarea "1. SQ 509 LOT W12 2. 35.5/87.7X151.11/142.8 3. 3321-23 LEONIDAS ST"
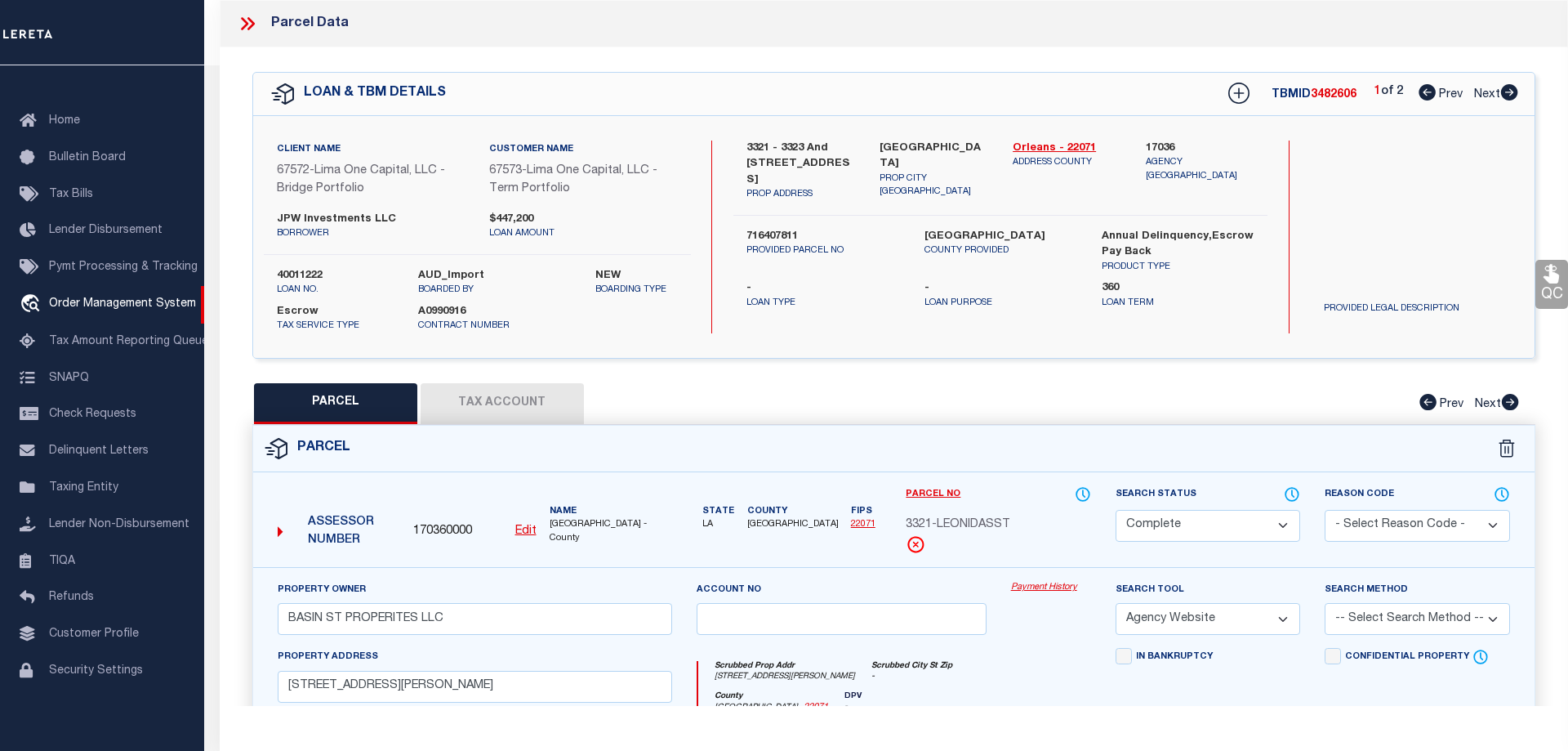
click at [516, 410] on button "Tax Account" at bounding box center [502, 403] width 163 height 41
select select "100"
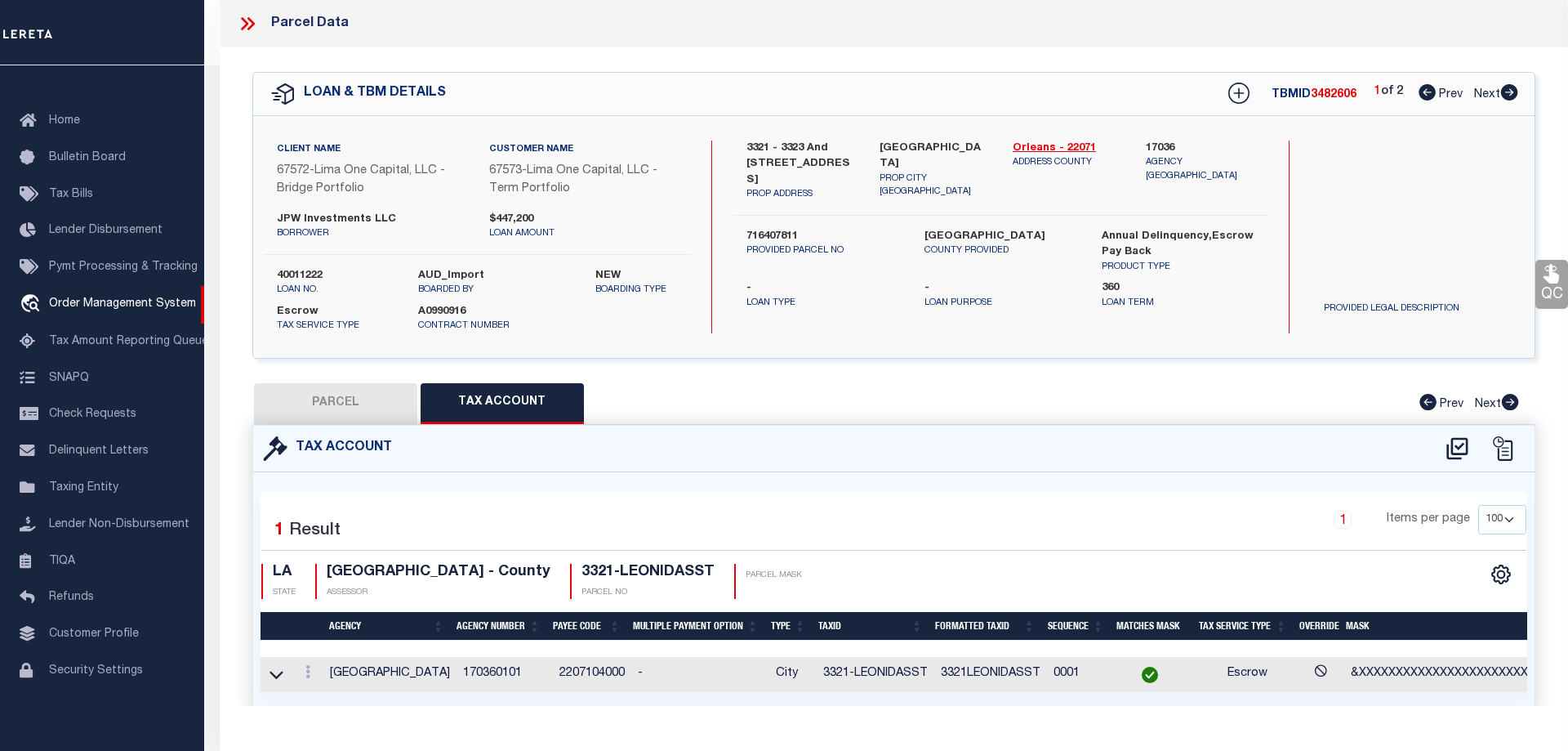
click at [588, 675] on td "2207104000" at bounding box center [592, 674] width 79 height 35
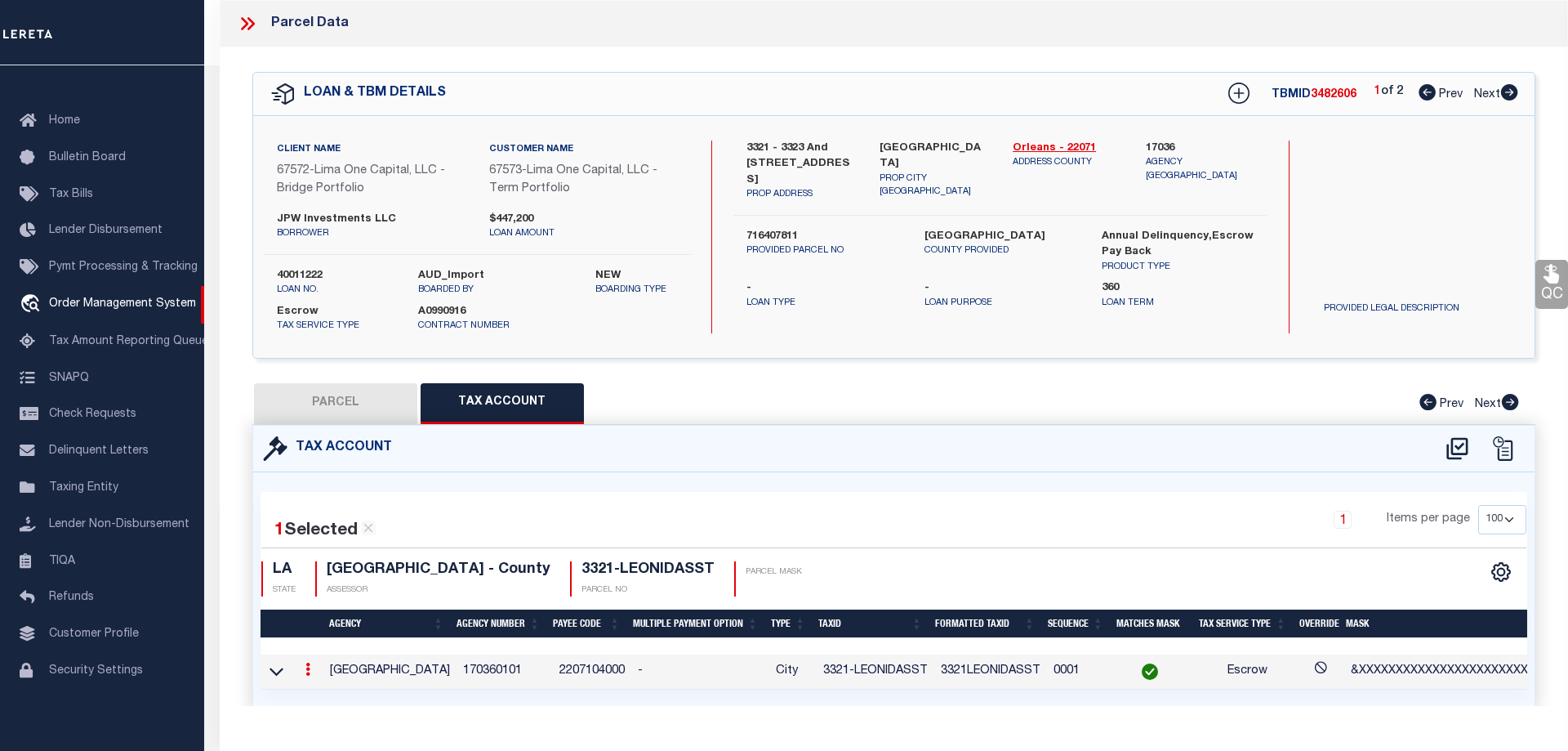
click at [588, 674] on td "2207104000" at bounding box center [592, 671] width 79 height 35
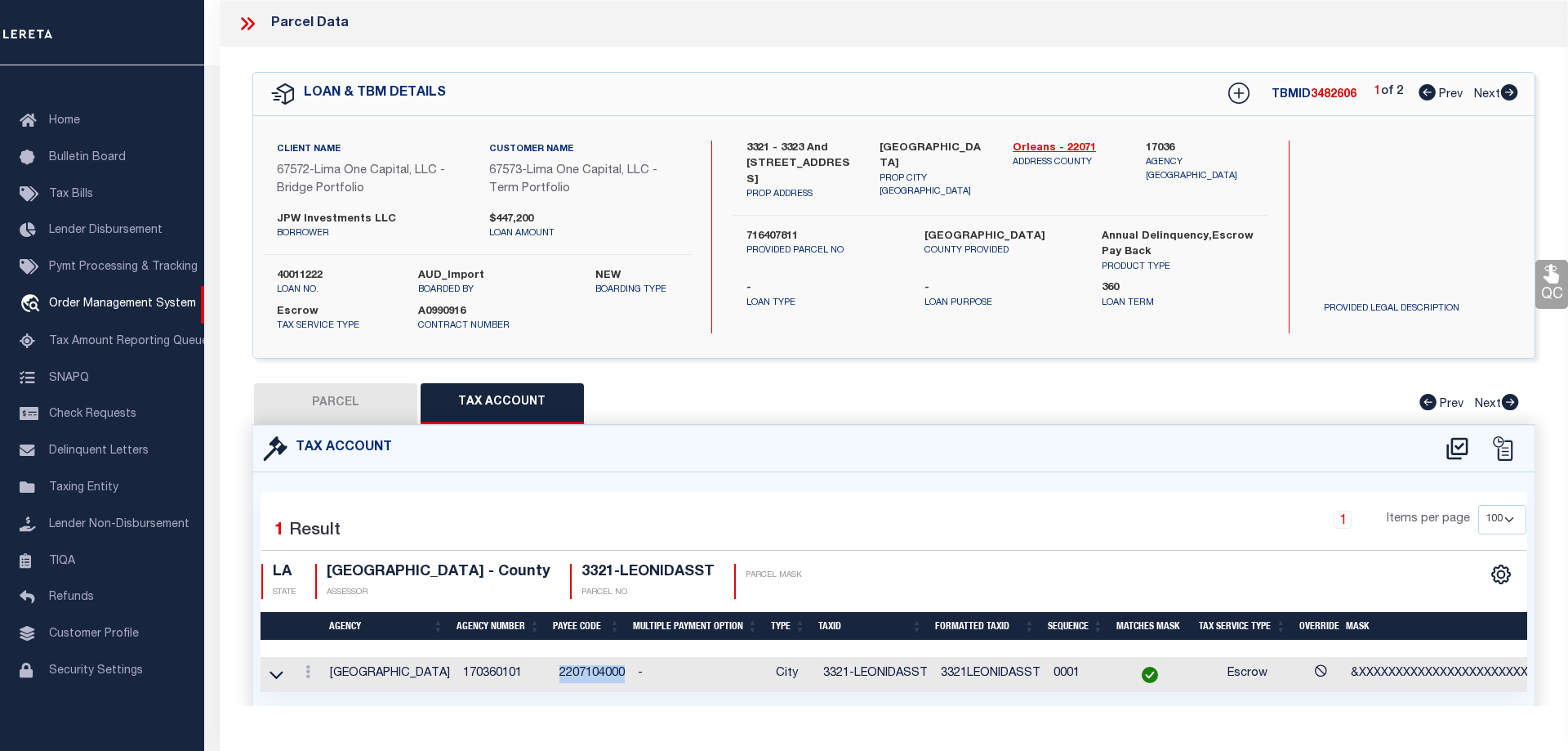
copy td "2207104000"
click at [349, 397] on button "PARCEL" at bounding box center [335, 403] width 163 height 41
select select "AS"
select select
checkbox input "false"
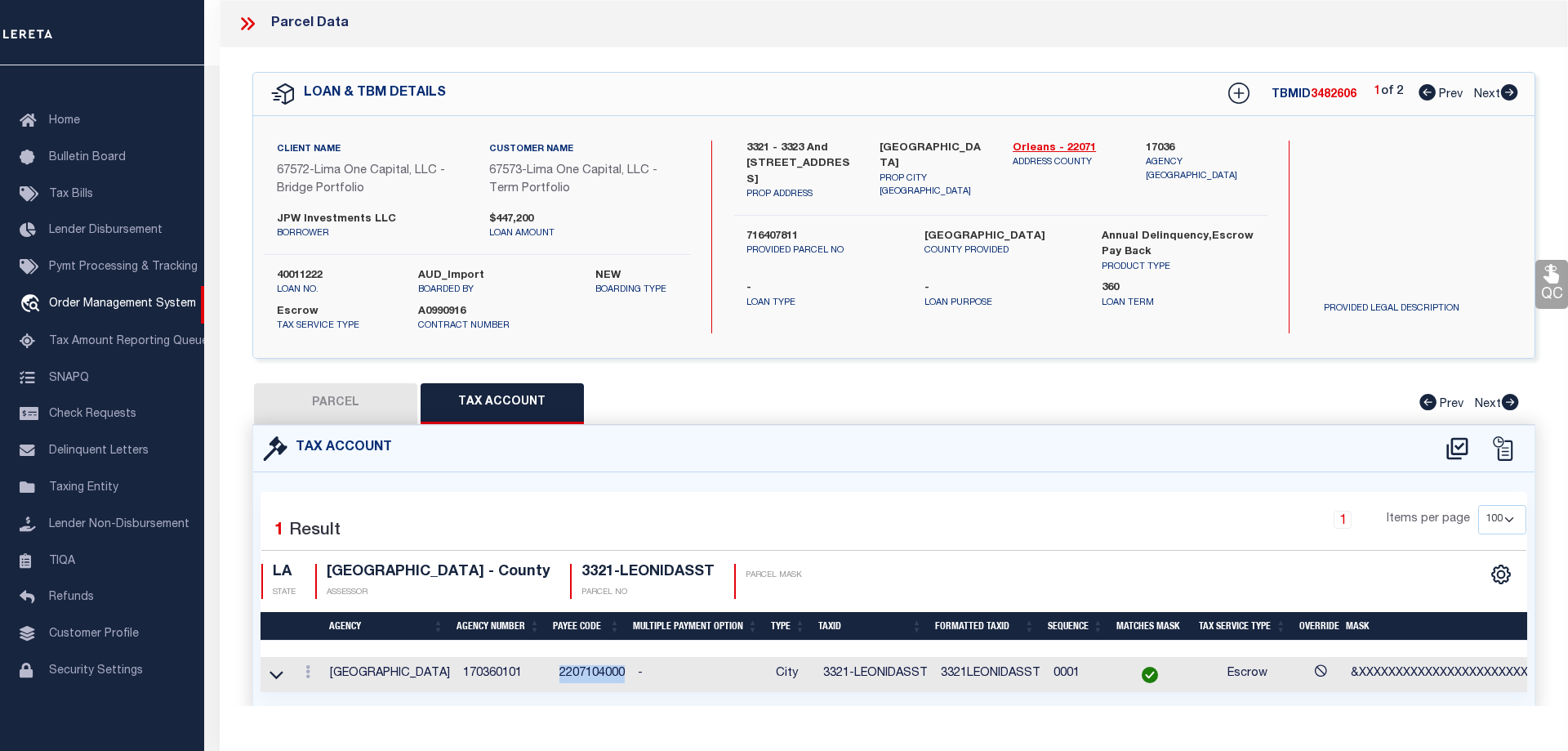
checkbox input "false"
select select "CP"
type input "BASIN ST PROPERITES LLC"
select select "AGW"
select select
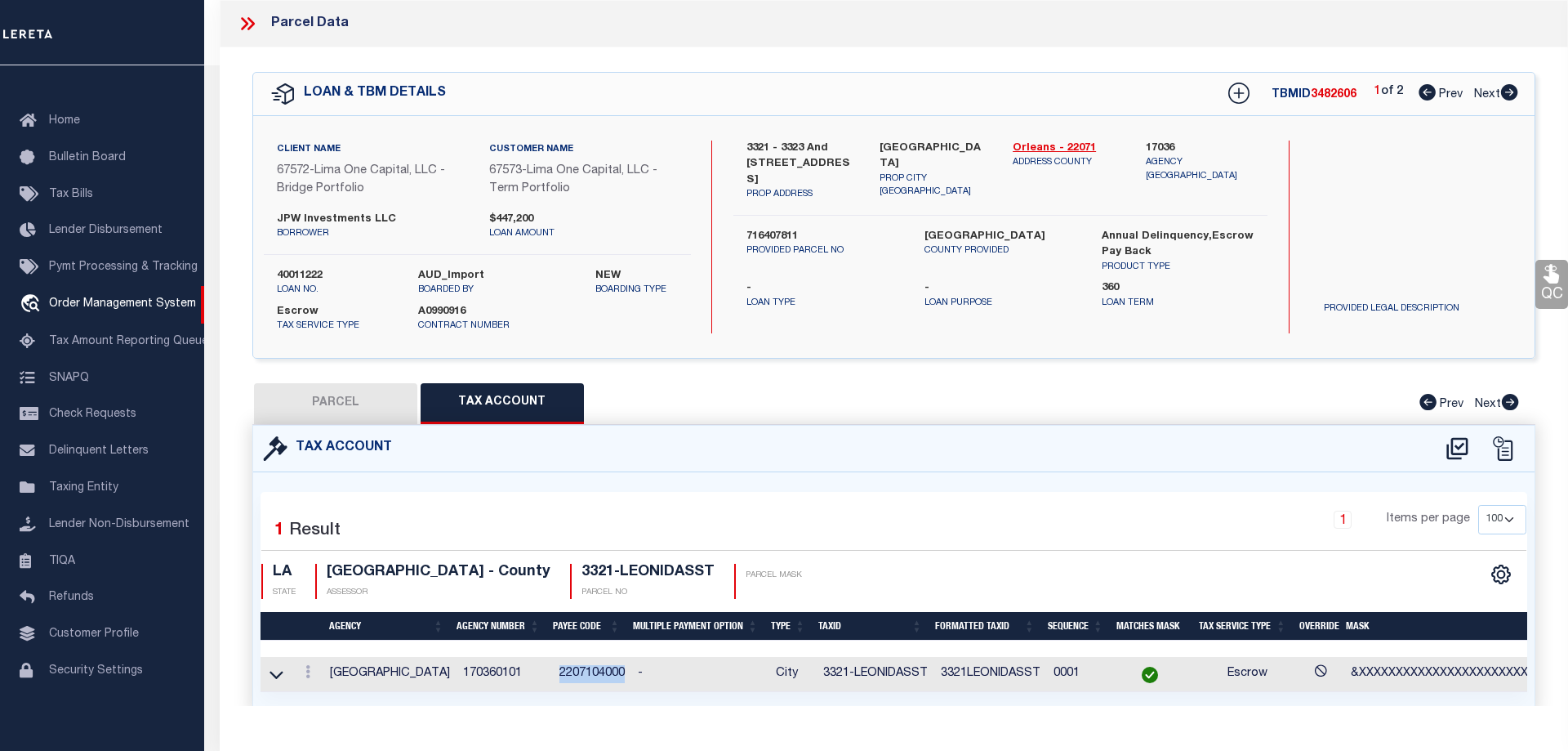
type input "3321 LEONIDAS ST"
type input "NEW ORLEANS LA 70118"
type textarea "1. SQ 509 LOT W12 2. 35.5/87.7X151.11/142.8 3. 3321-23 LEONIDAS ST"
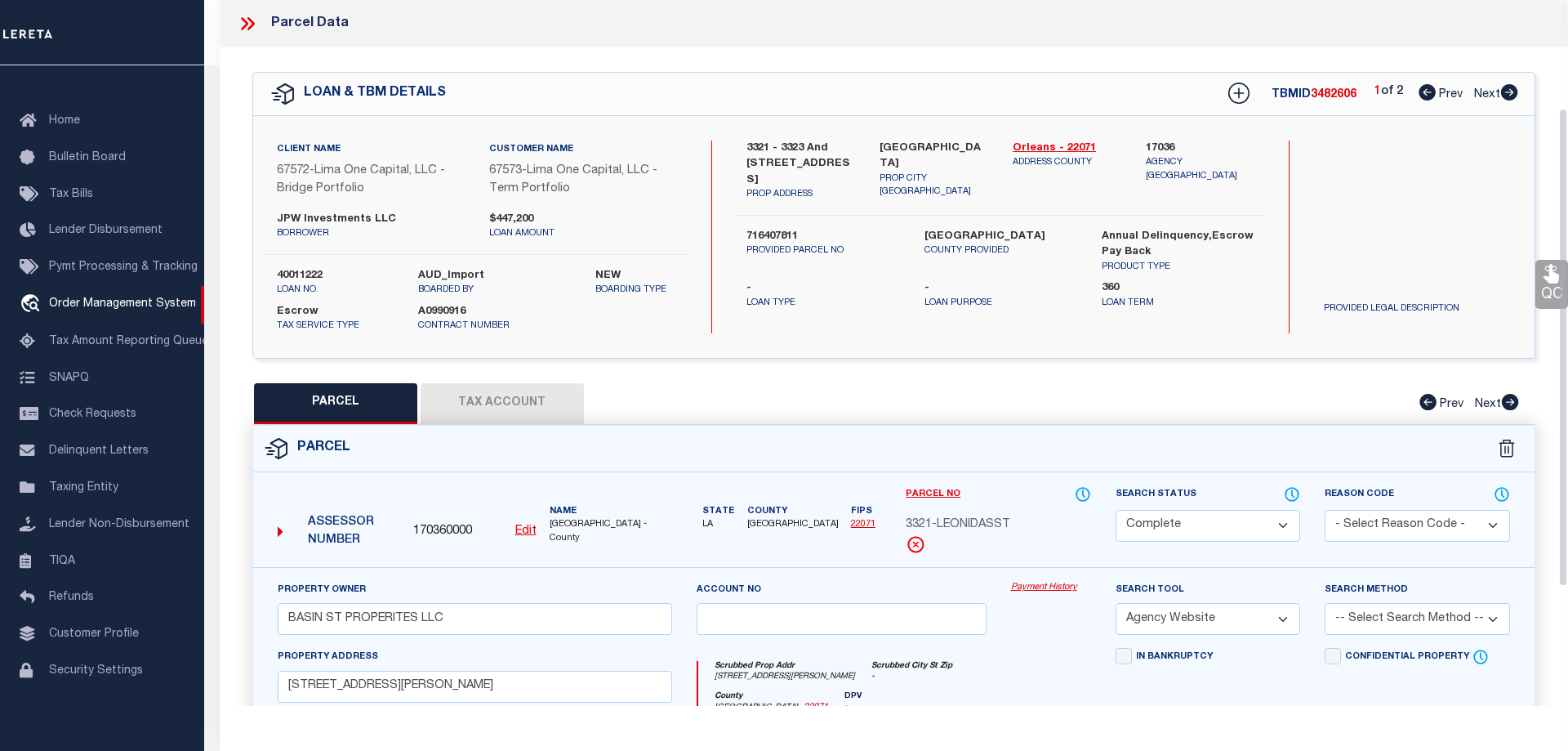
scroll to position [167, 0]
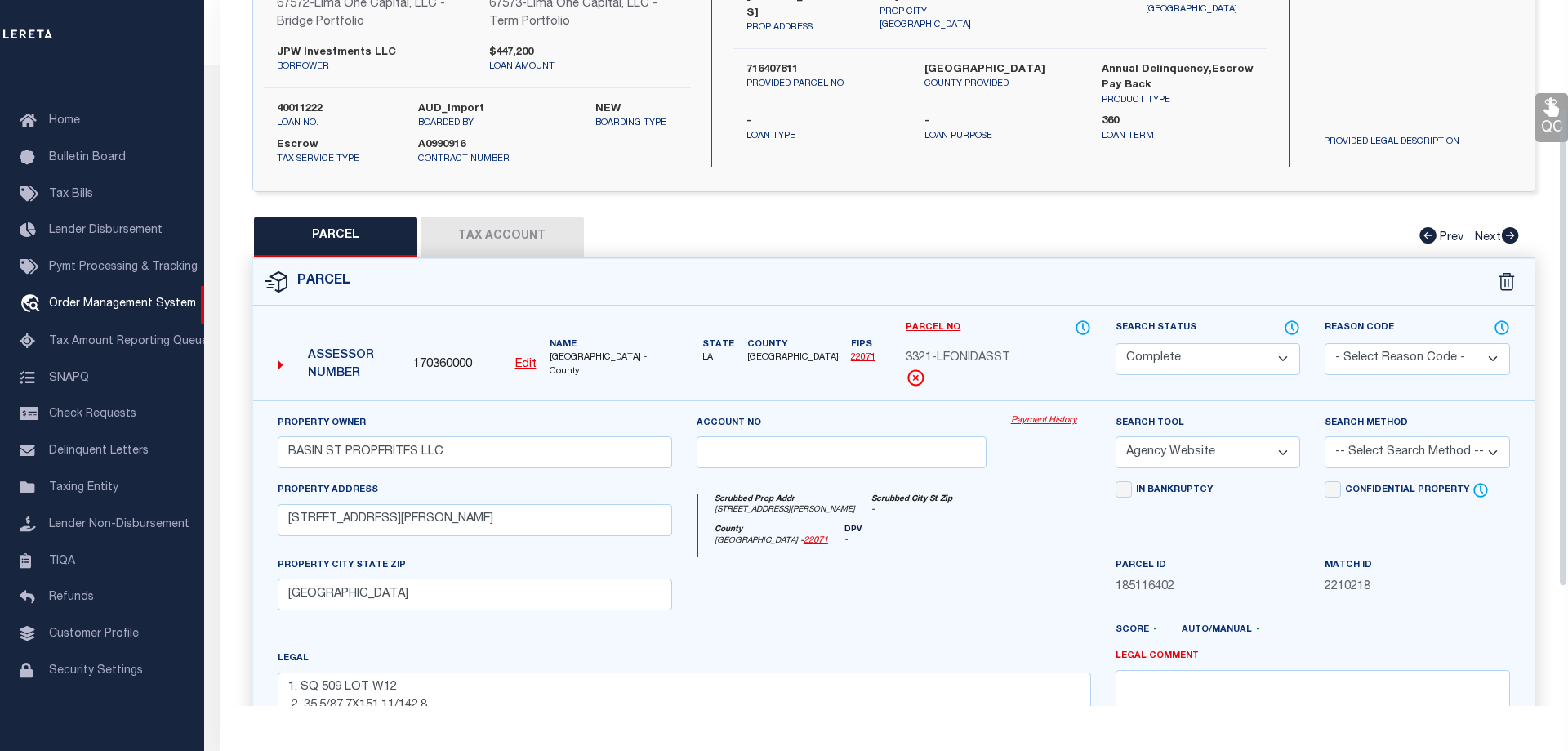
click at [1041, 424] on link "Payment History" at bounding box center [1051, 421] width 80 height 14
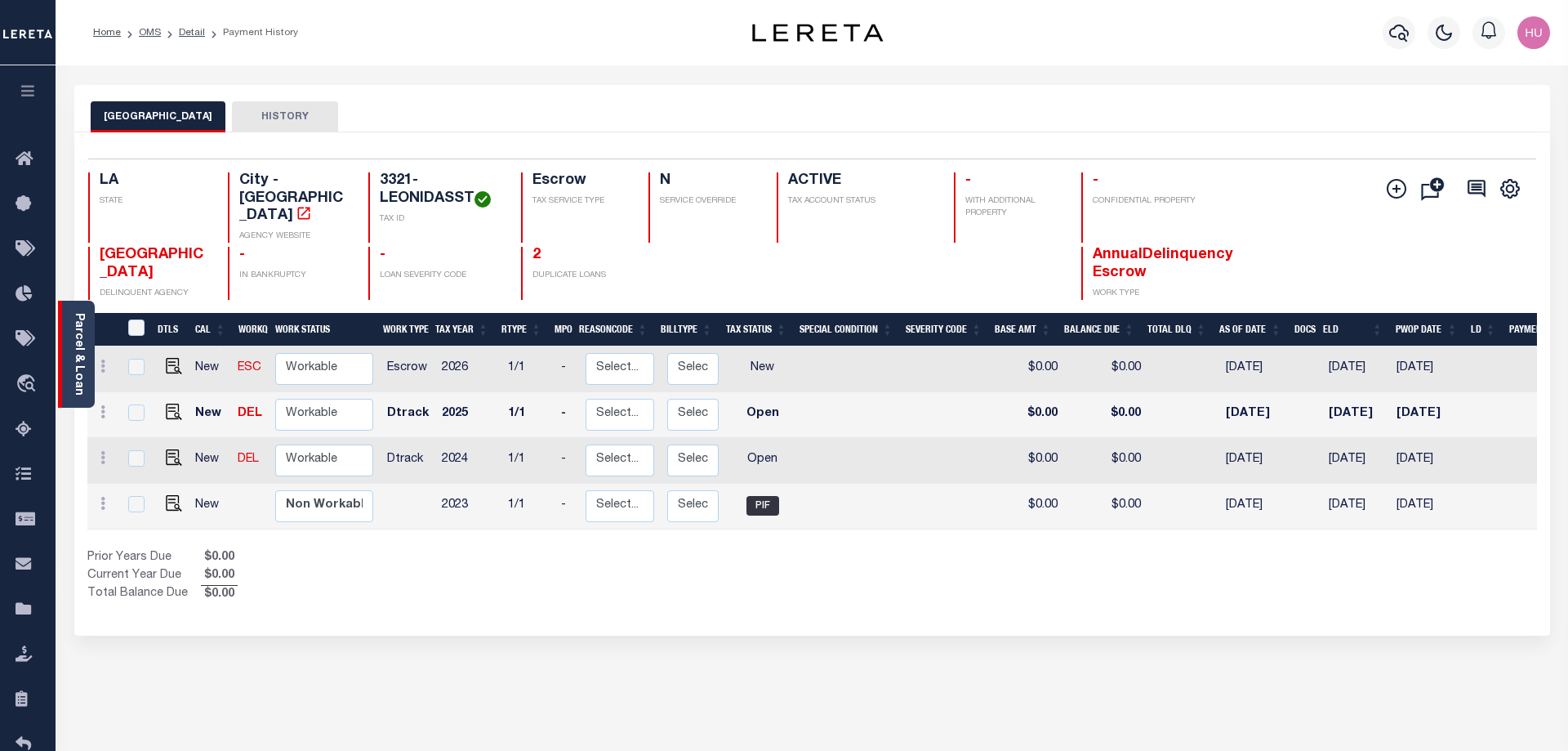
click at [83, 323] on link "Parcel & Loan" at bounding box center [79, 353] width 12 height 82
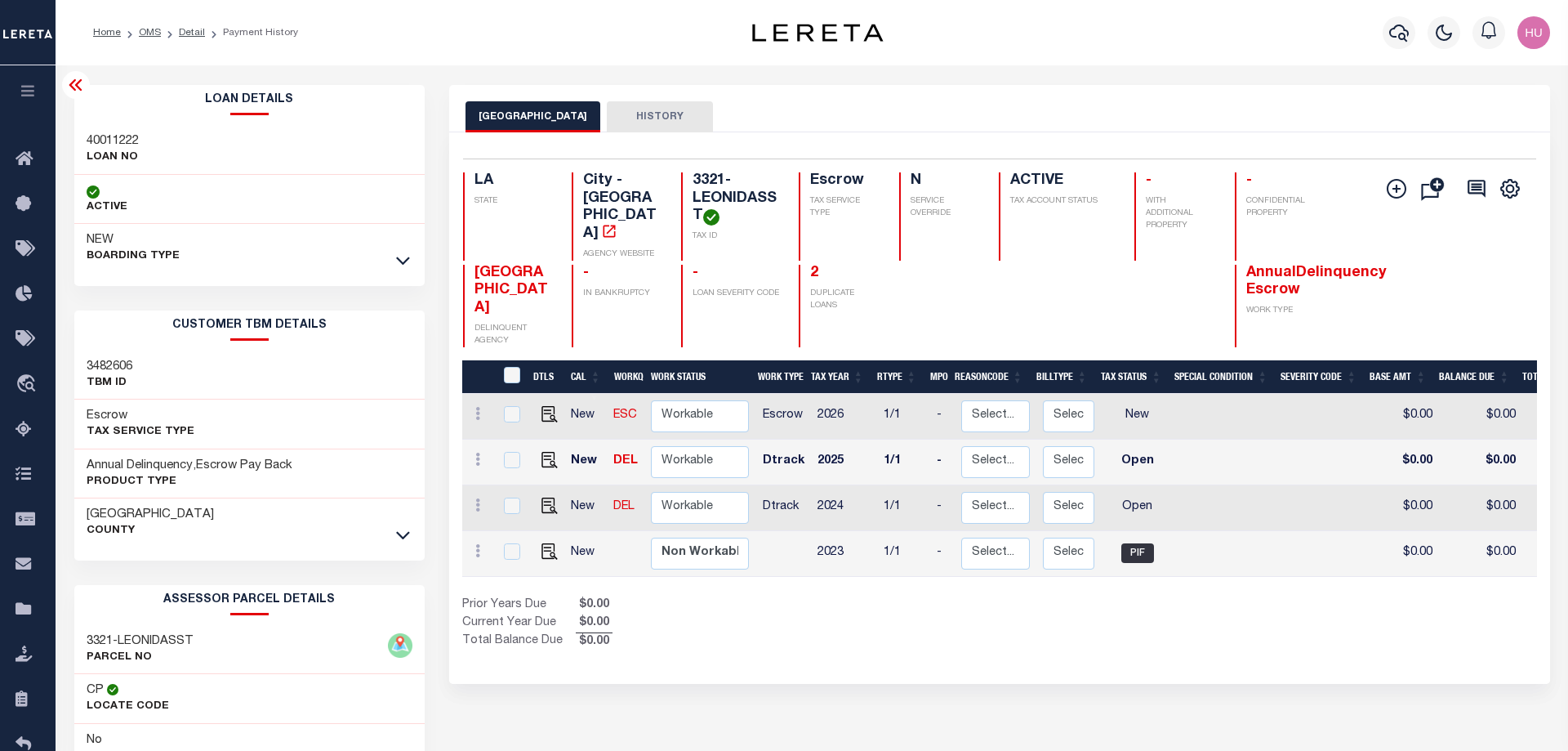
click at [75, 90] on icon at bounding box center [75, 85] width 19 height 19
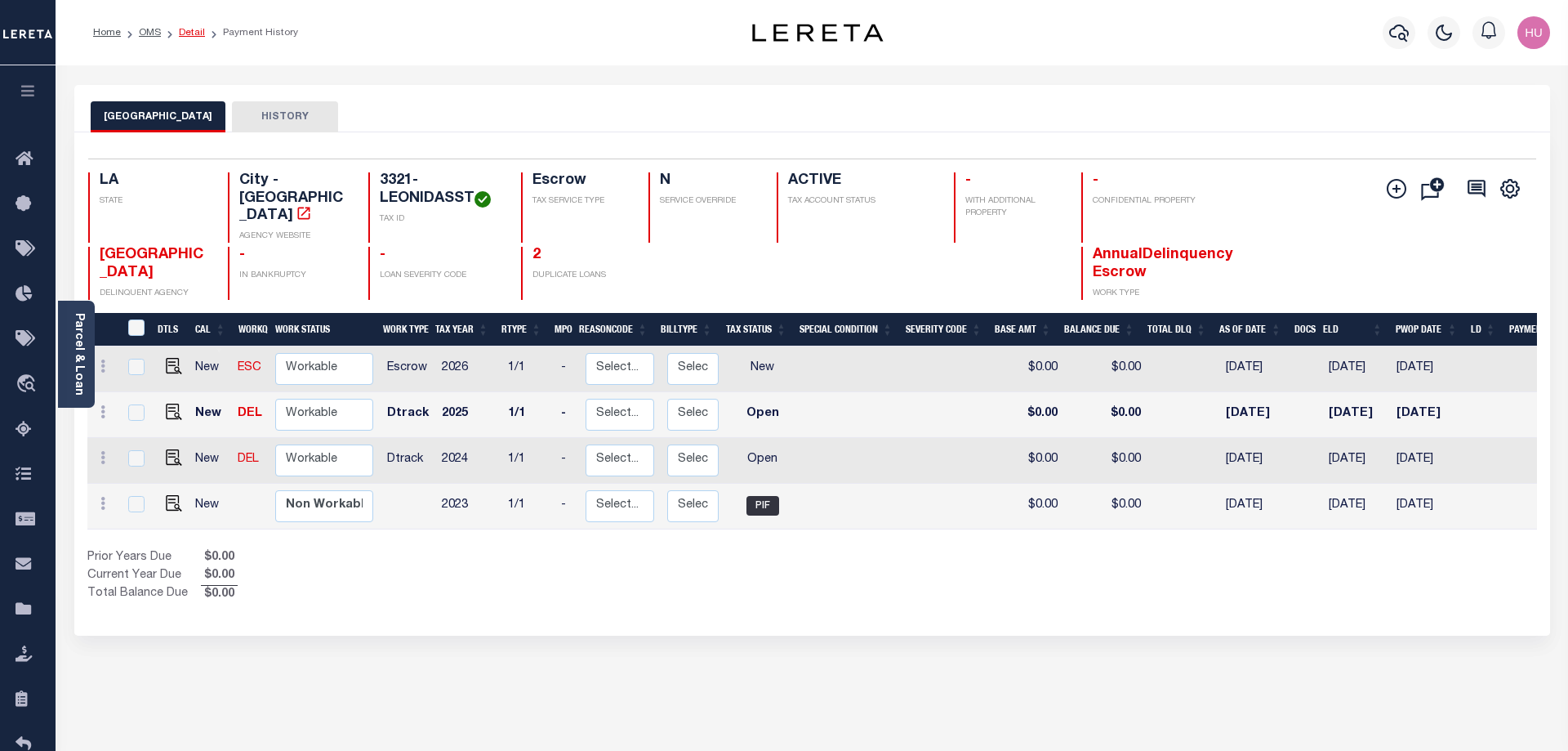
click at [190, 34] on link "Detail" at bounding box center [191, 33] width 26 height 10
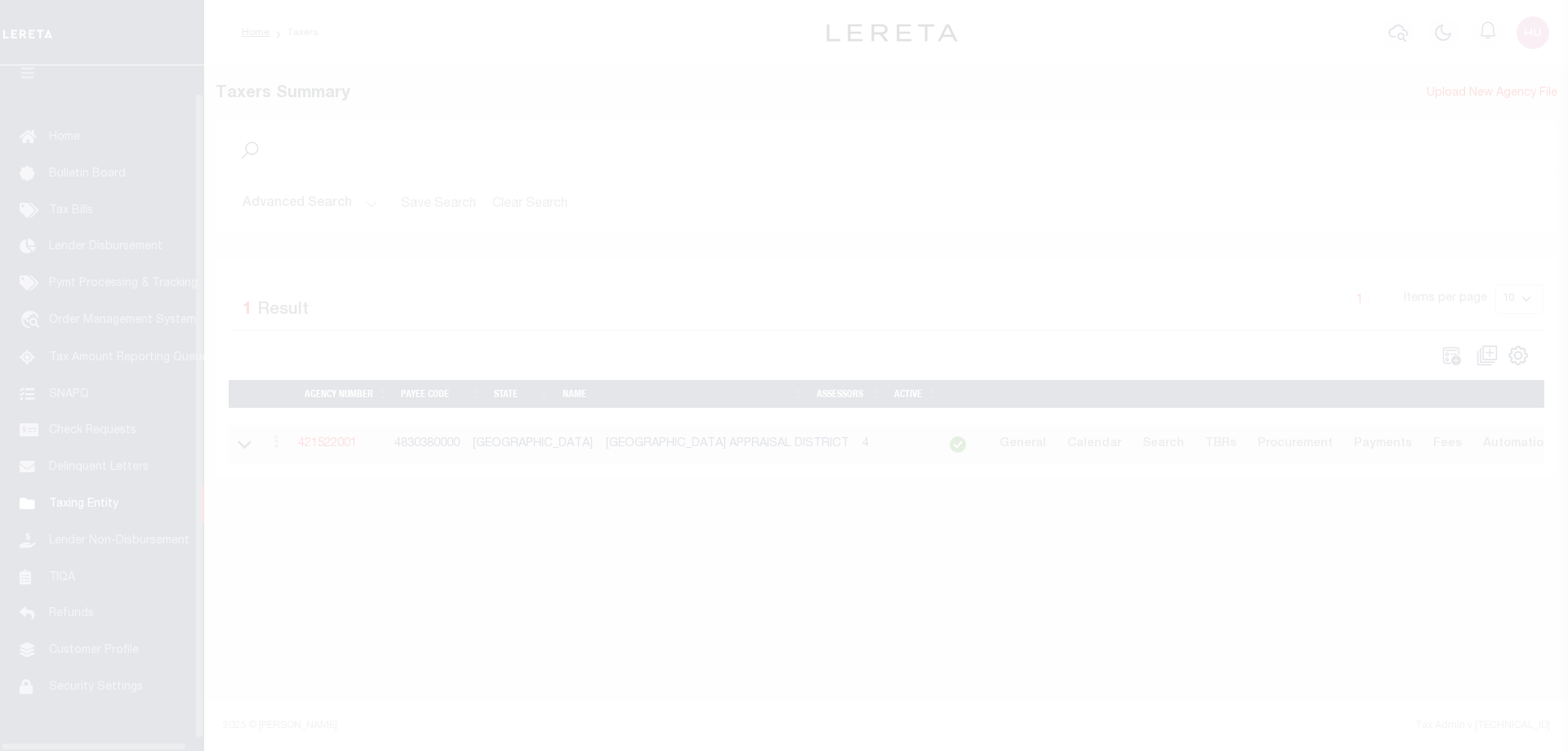
scroll to position [52, 0]
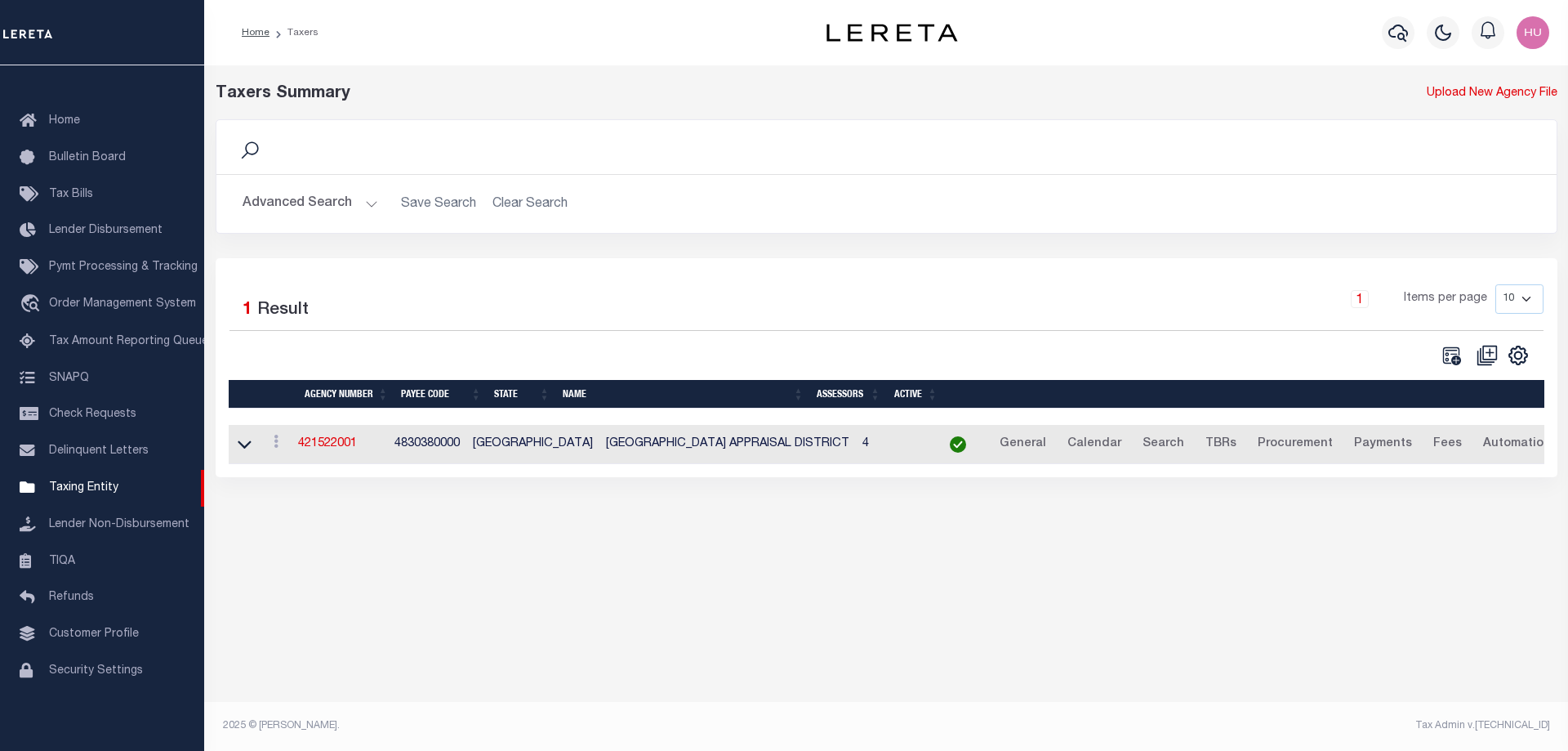
click at [332, 207] on button "Advanced Search" at bounding box center [311, 204] width 135 height 32
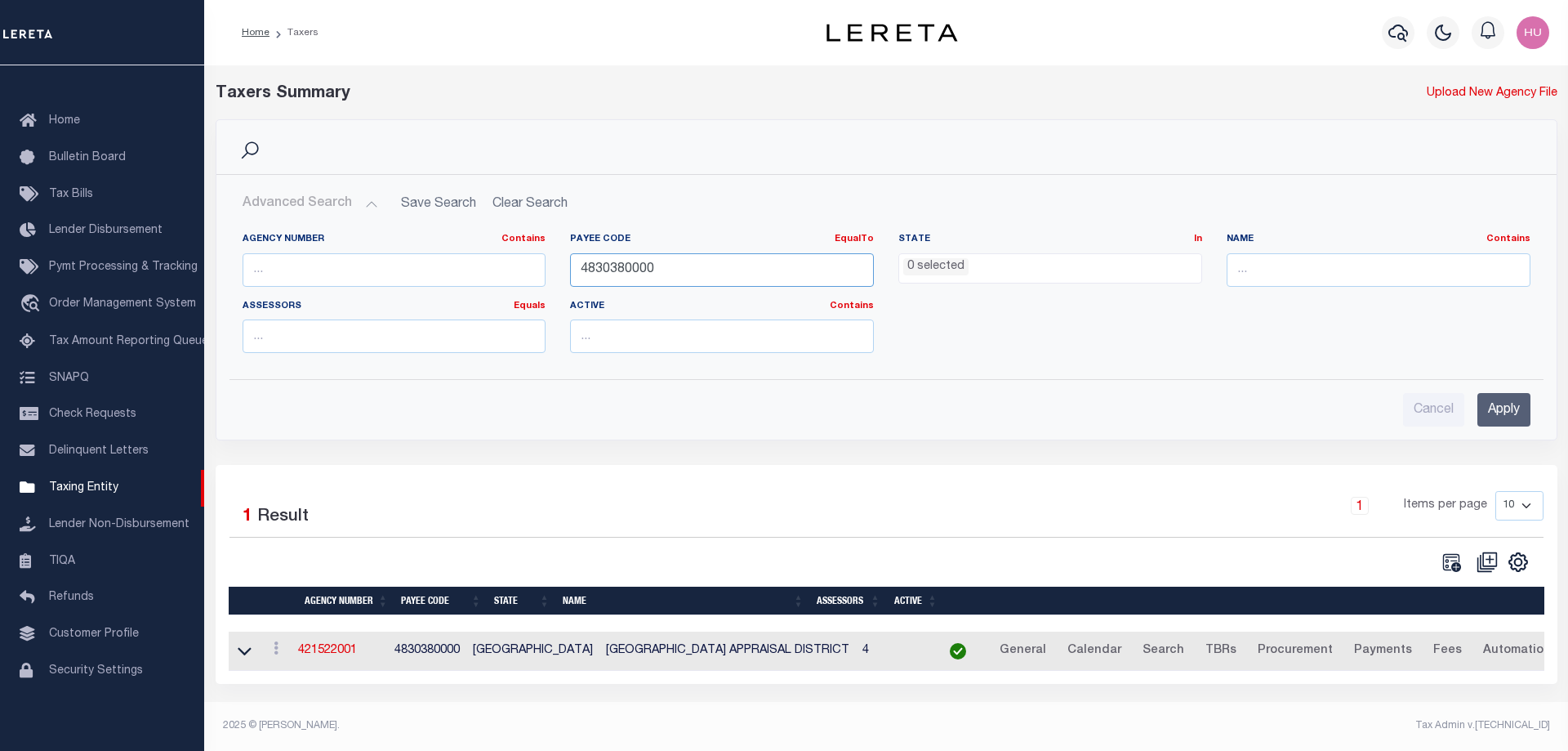
click at [625, 264] on input "4830380000" at bounding box center [721, 270] width 304 height 34
paste input "2207104"
type input "2207104000"
drag, startPoint x: 1479, startPoint y: 400, endPoint x: 1455, endPoint y: 400, distance: 24.0
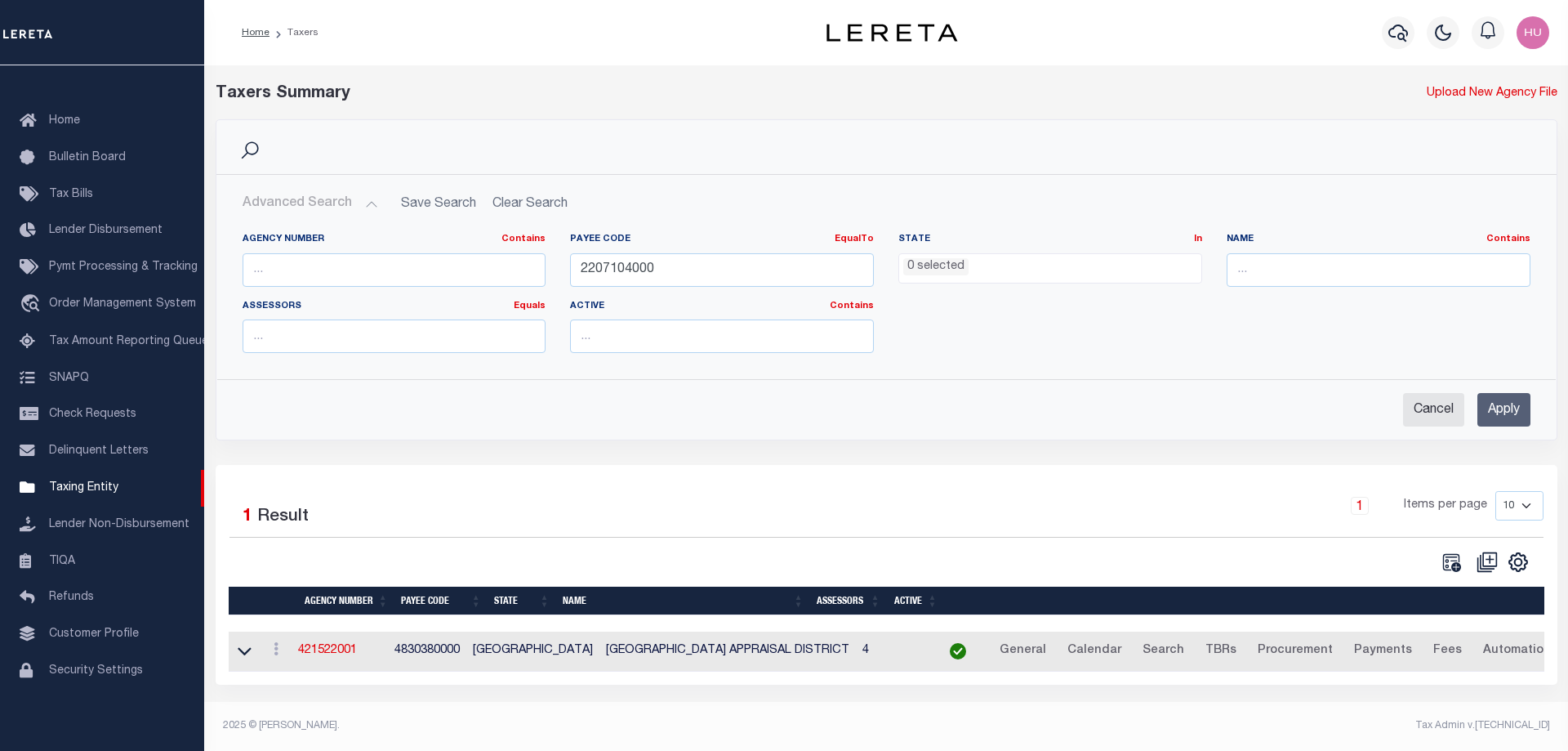
click at [1480, 400] on input "Apply" at bounding box center [1504, 410] width 53 height 34
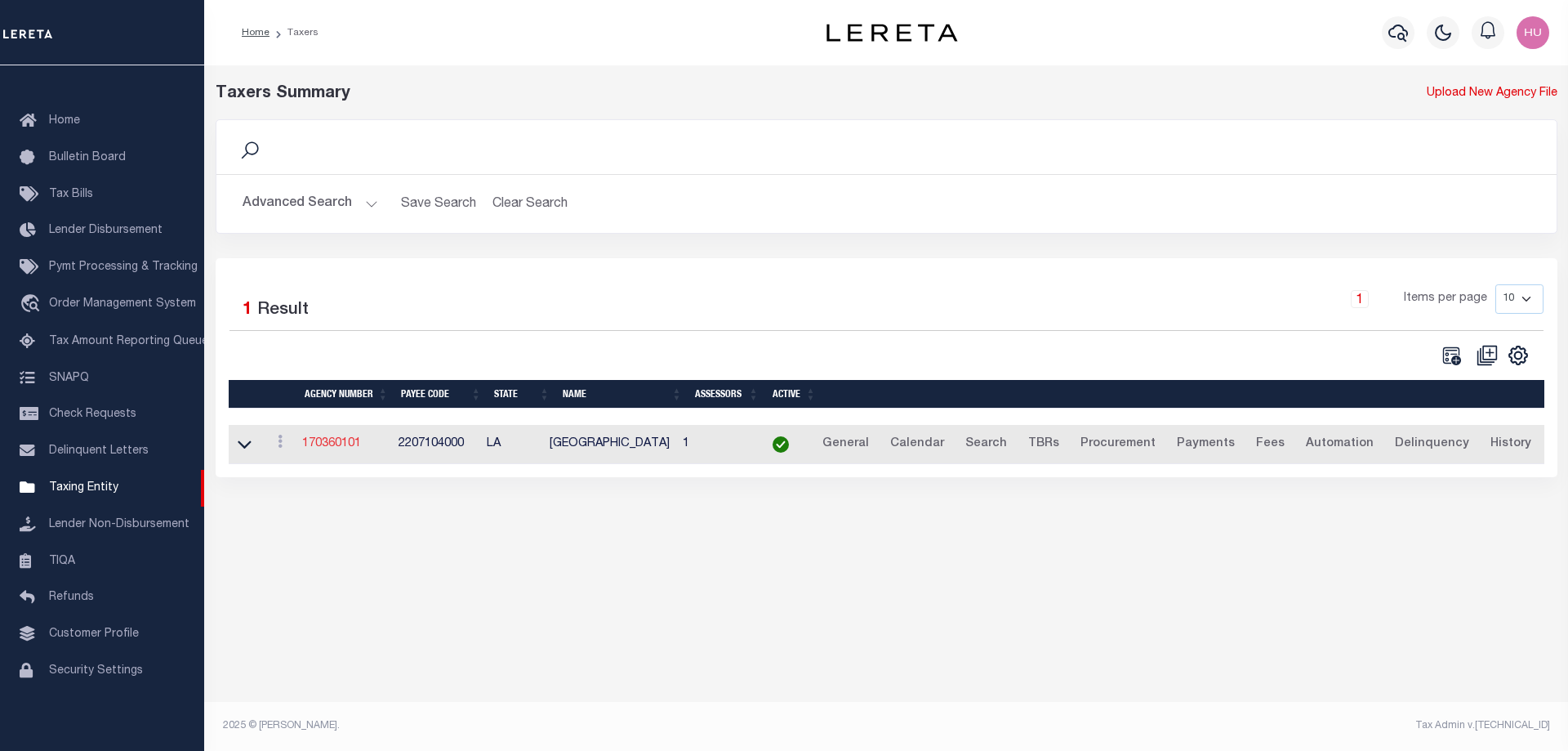
click at [337, 450] on link "170360101" at bounding box center [331, 444] width 58 height 12
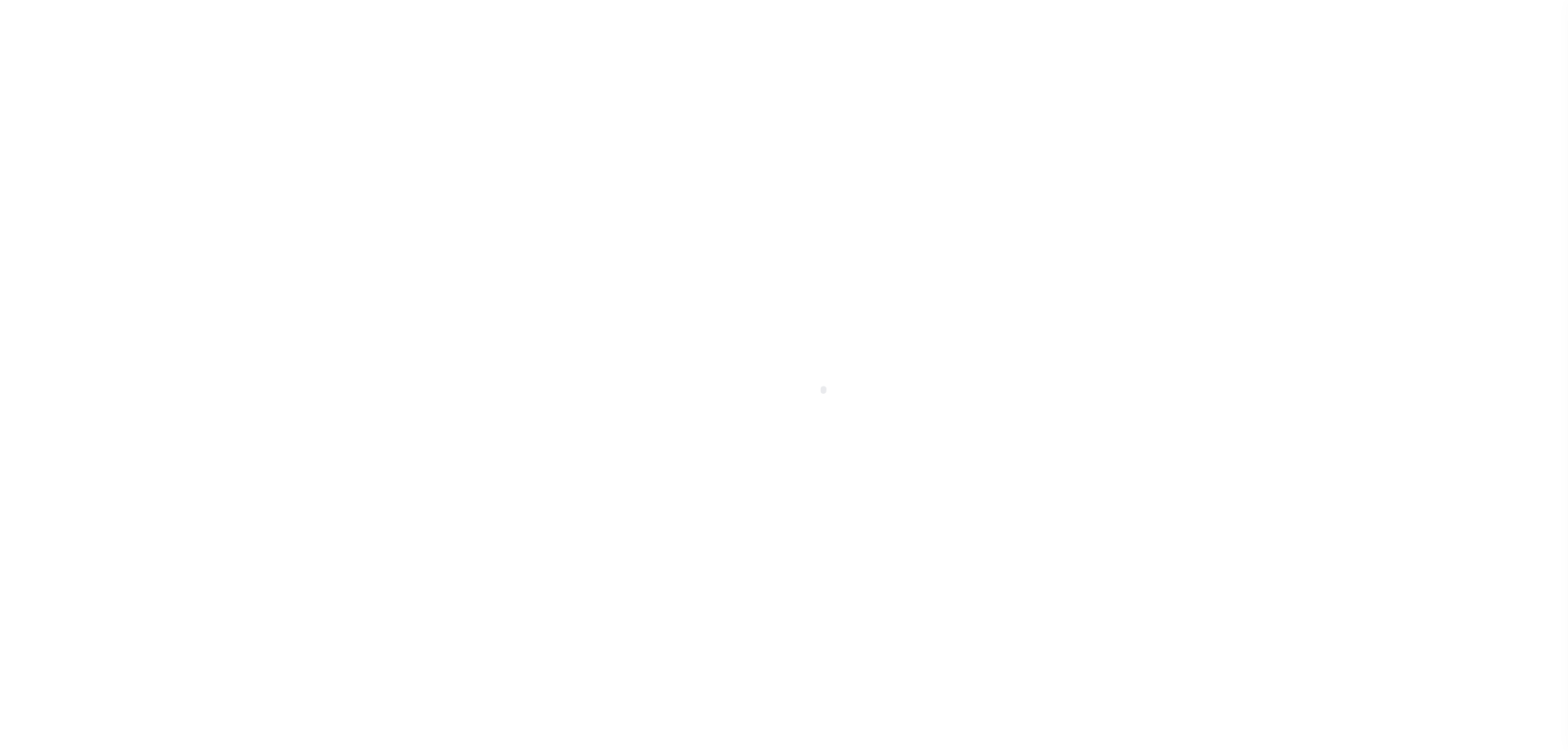
select select
checkbox input "false"
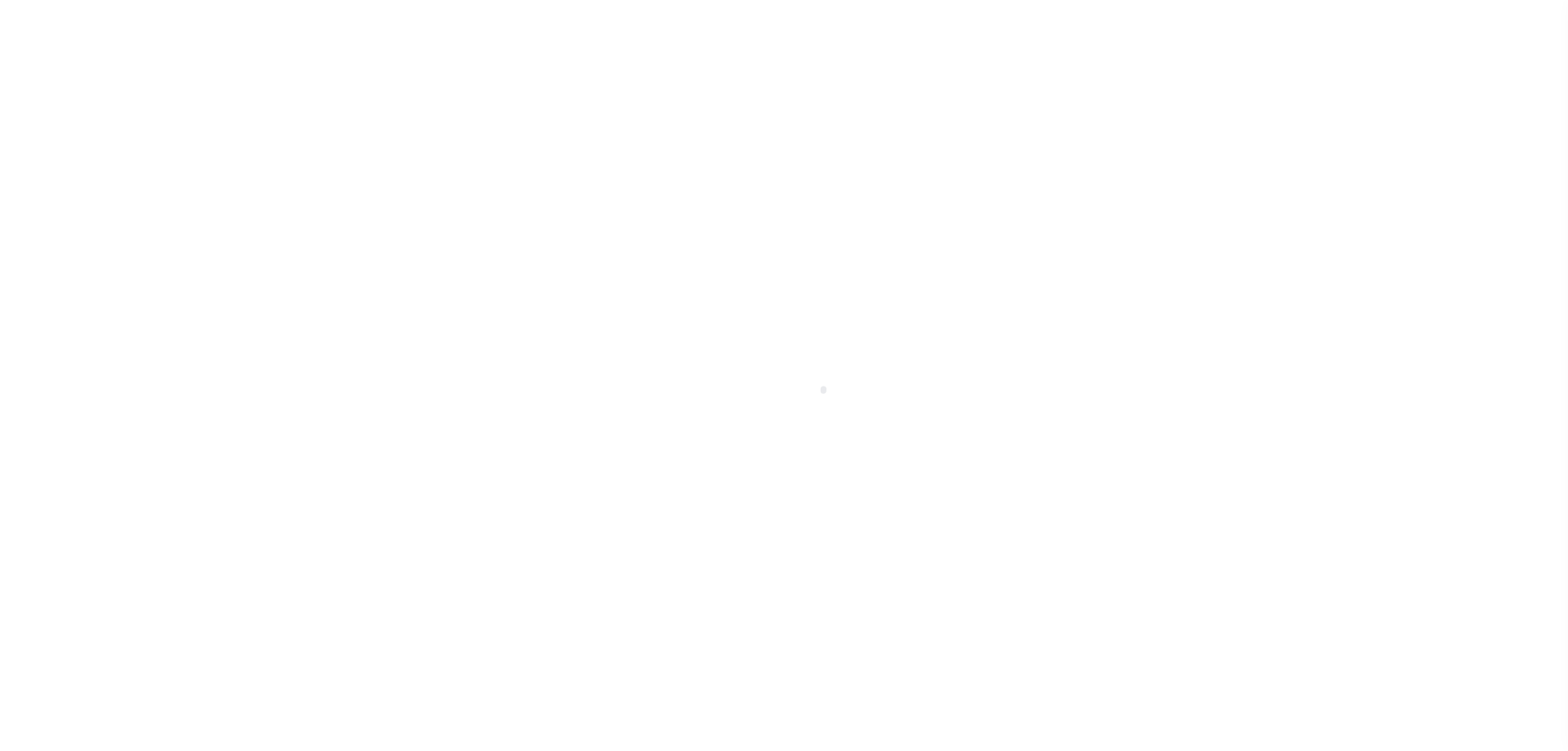
checkbox input "false"
checkbox input "true"
type input "2207104000"
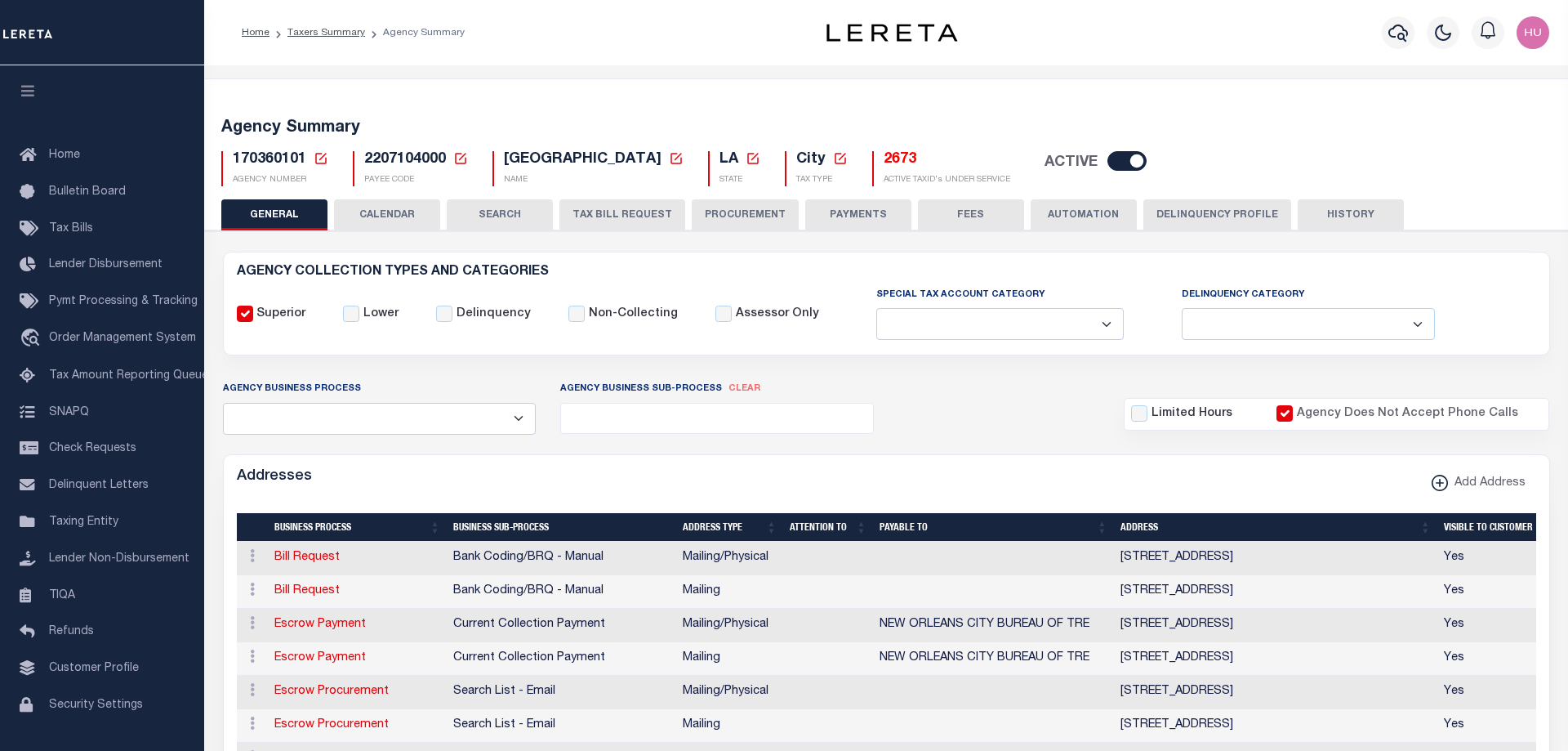
click at [378, 213] on button "CALENDAR" at bounding box center [387, 214] width 106 height 31
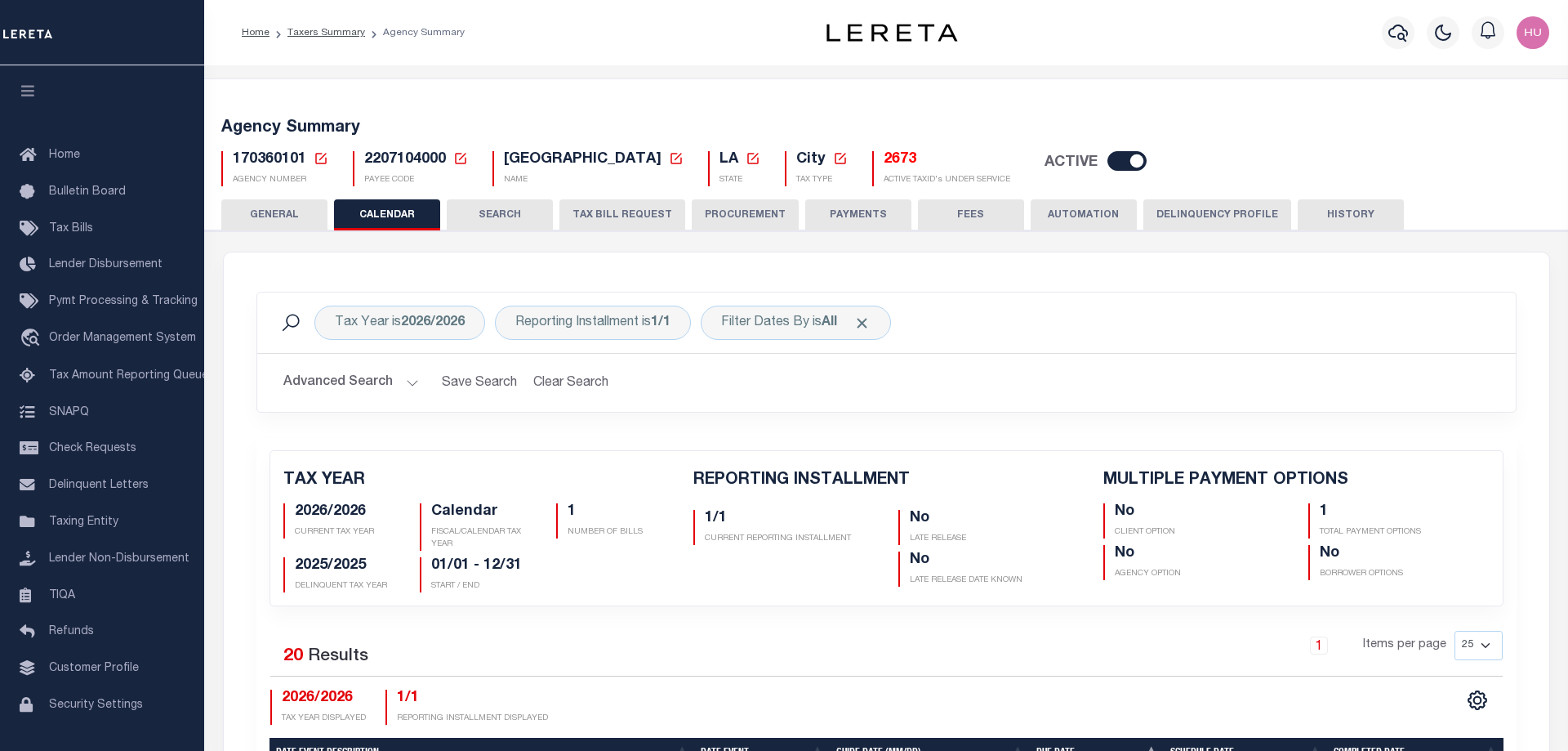
checkbox input "false"
type input "1"
click at [411, 327] on b "2026/2026" at bounding box center [433, 322] width 63 height 13
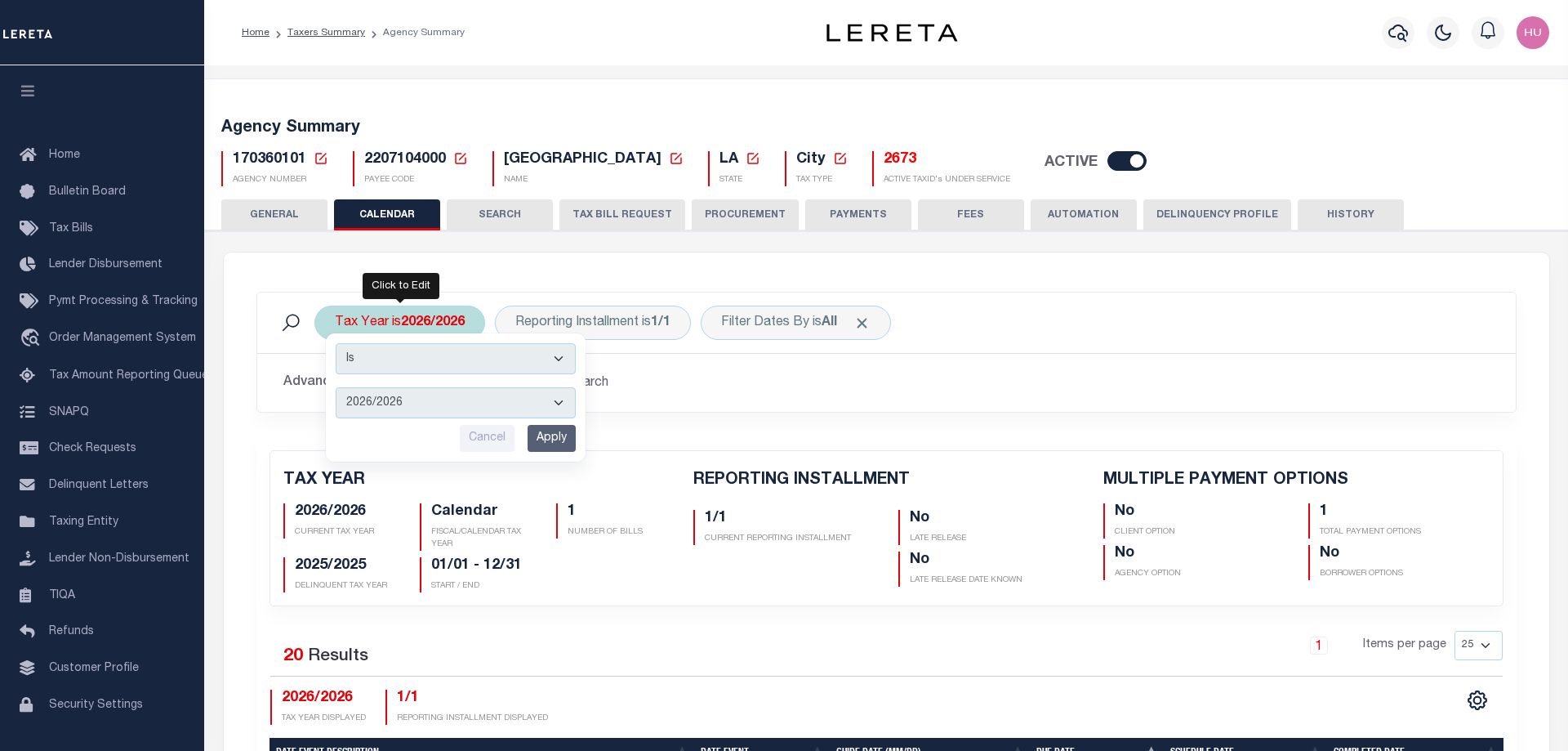
click at [336, 387] on select "2026/2026 2025/2025 2024/2024 2023/2023 2022/2022 2021/2021 2020/2020 2019/2019…" at bounding box center [456, 402] width 240 height 31
select select "2025/2025"
click option "2025/2025" at bounding box center [0, 0] width 0 height 0
click at [549, 447] on input "Apply" at bounding box center [551, 439] width 48 height 27
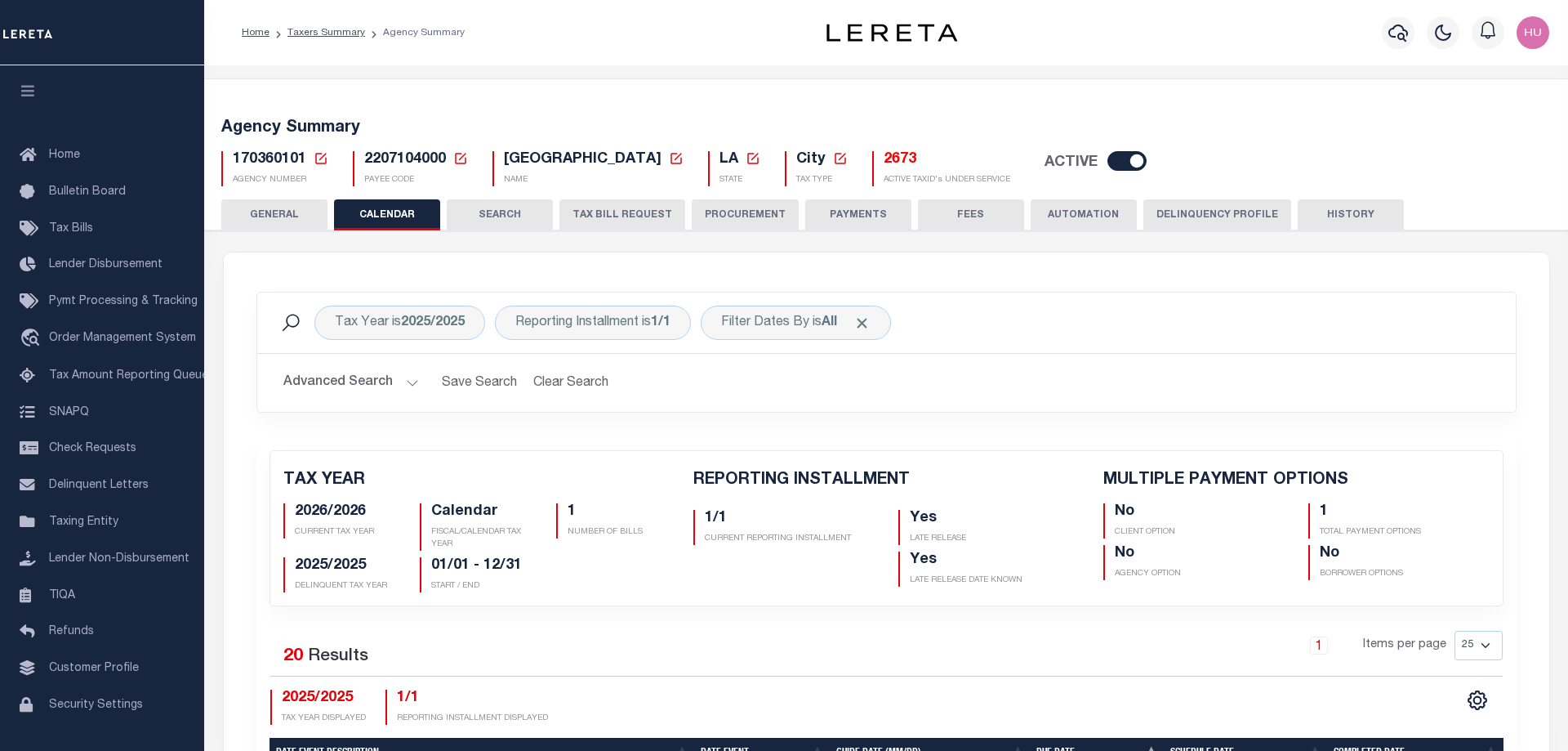
checkbox input "false"
click at [411, 322] on b "2025/2025" at bounding box center [433, 322] width 63 height 13
select select "2025/2025"
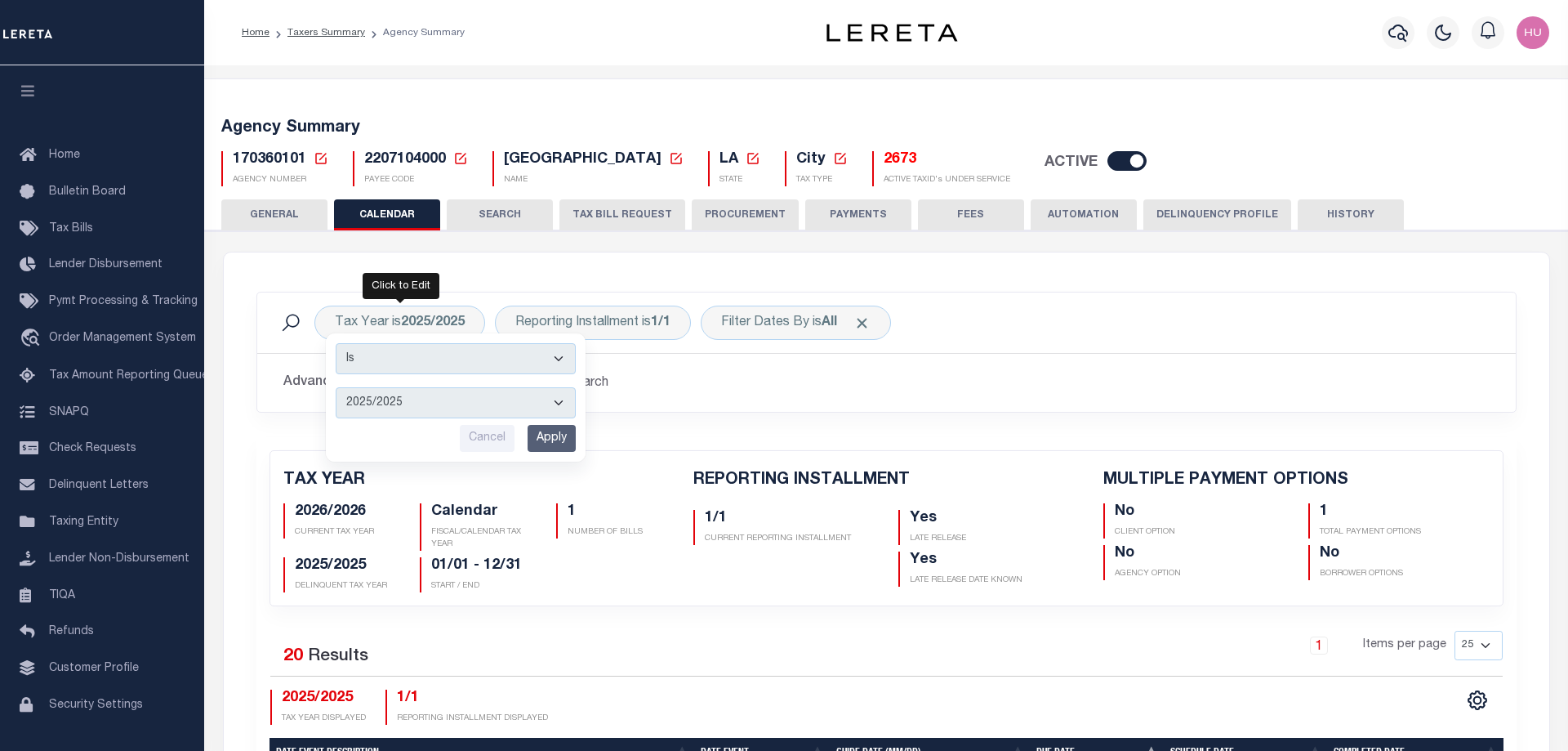
click at [1051, 329] on div "Tax Year is 2025/2025 Is Contains 2026/2026 2025/2025 2024/2024 2023/2023 2022/…" at bounding box center [886, 323] width 1233 height 35
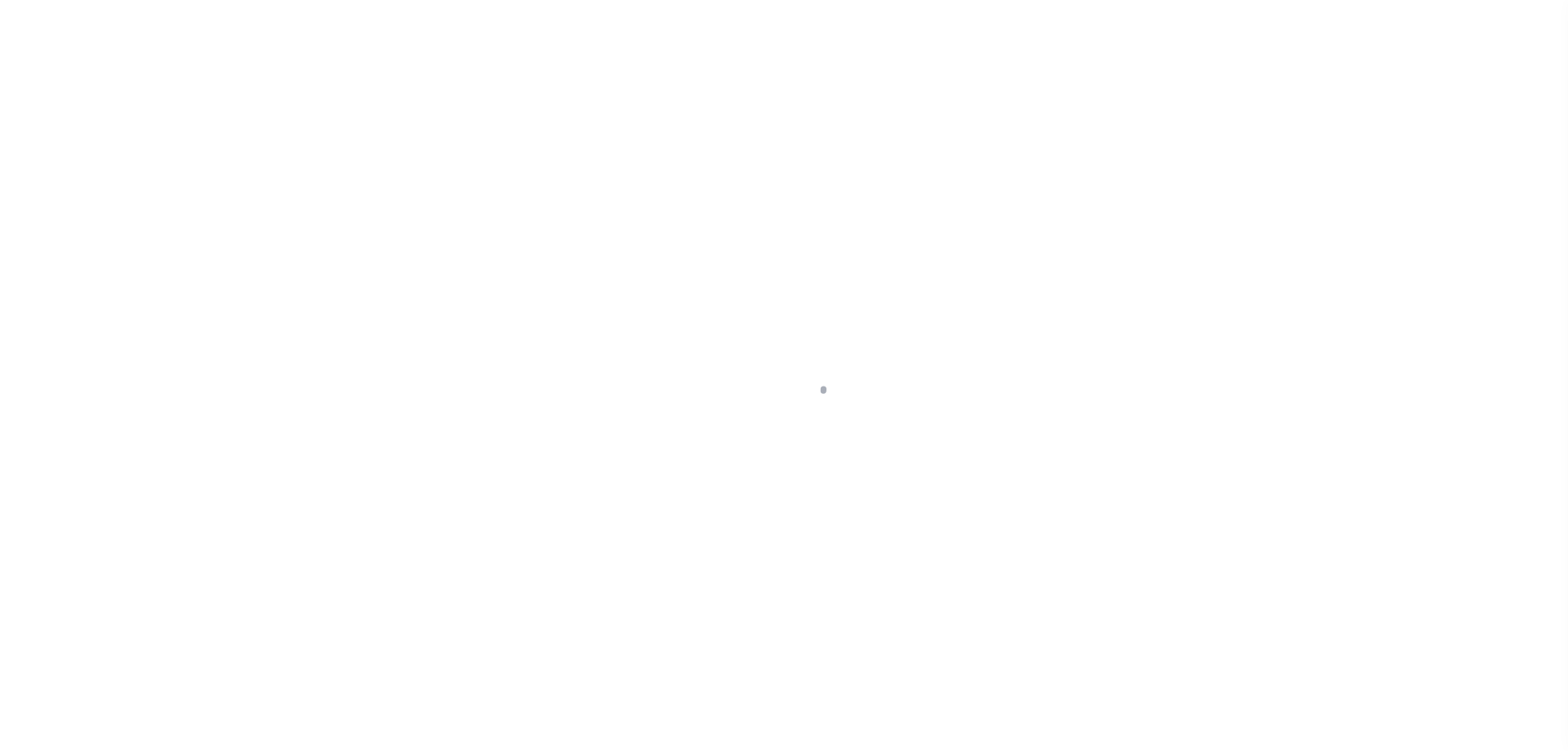
select select "Escrow"
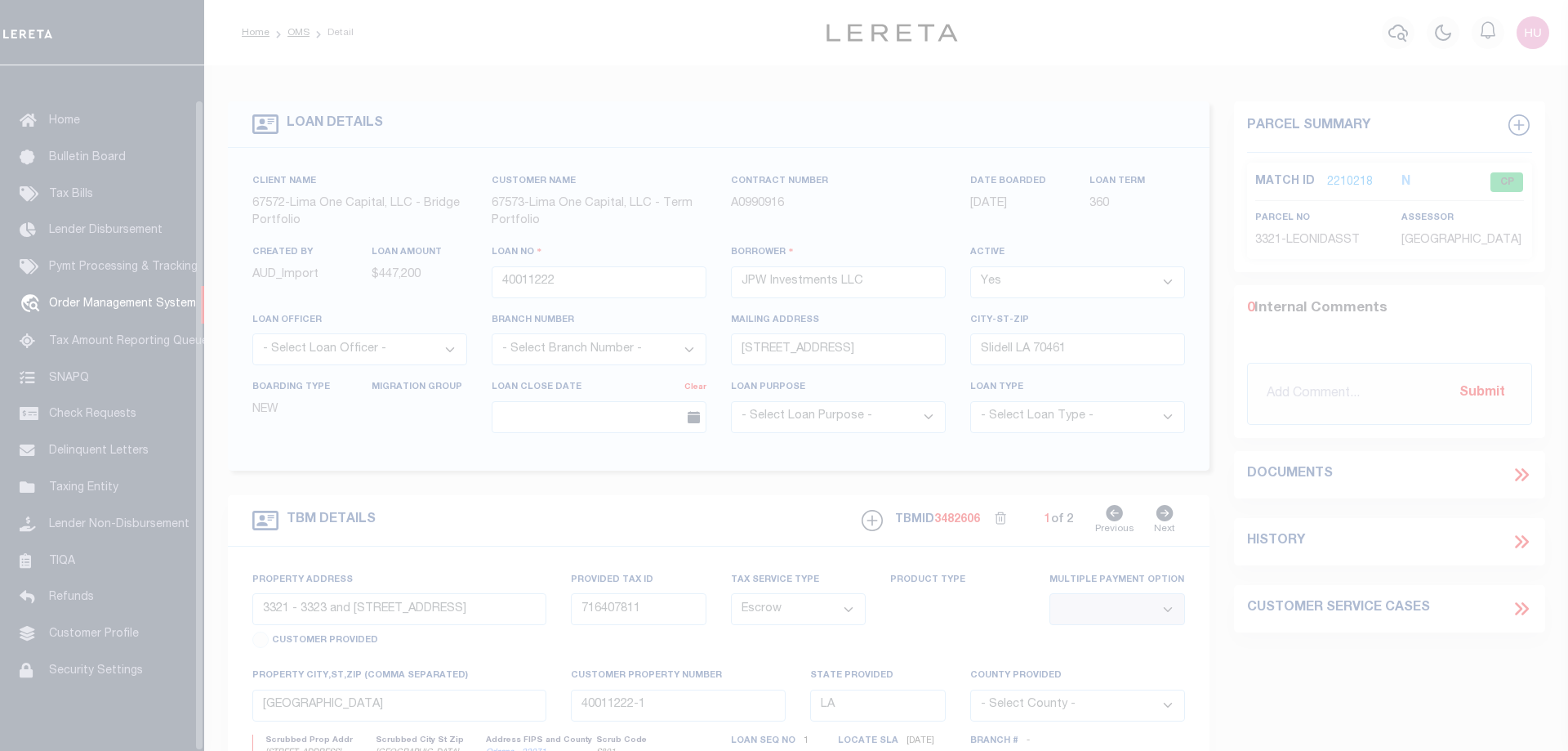
scroll to position [52, 0]
